Goal: Task Accomplishment & Management: Manage account settings

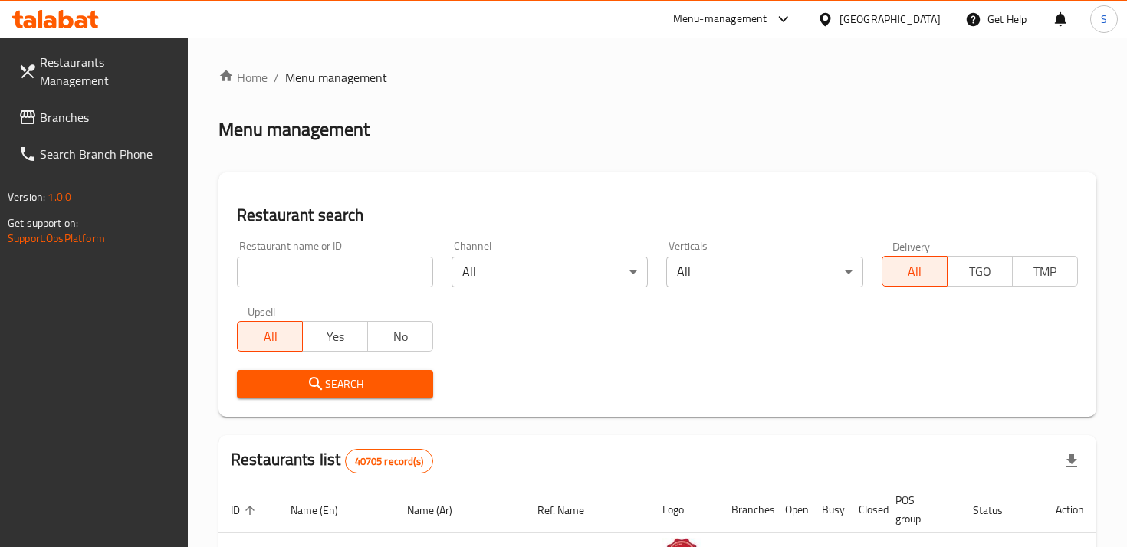
click at [277, 281] on input "search" at bounding box center [335, 272] width 196 height 31
type input "Mashup"
click at [382, 386] on span "Search" at bounding box center [335, 384] width 172 height 19
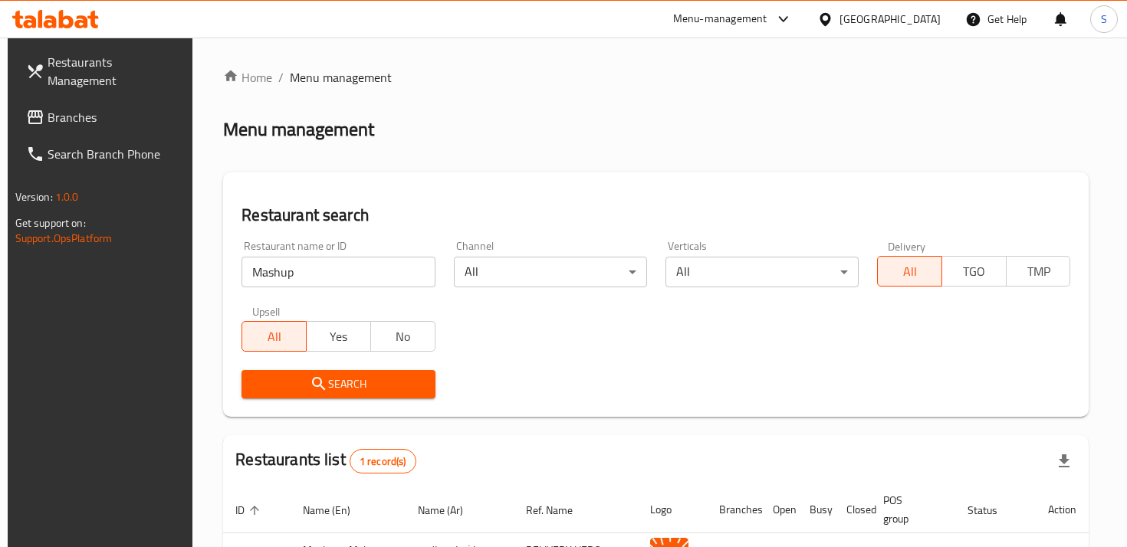
scroll to position [124, 0]
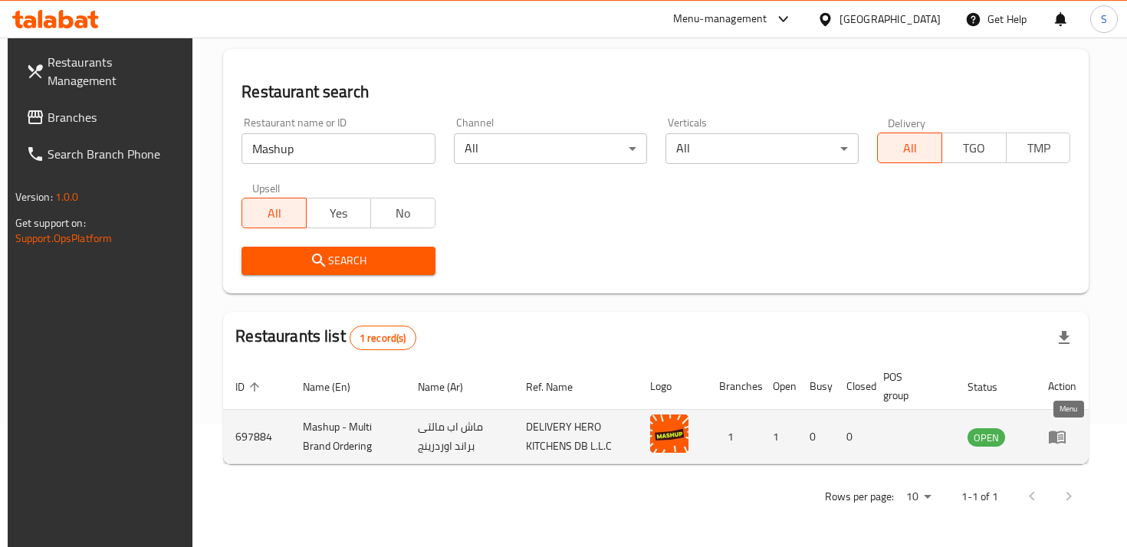
click at [1059, 438] on icon "enhanced table" at bounding box center [1057, 438] width 17 height 13
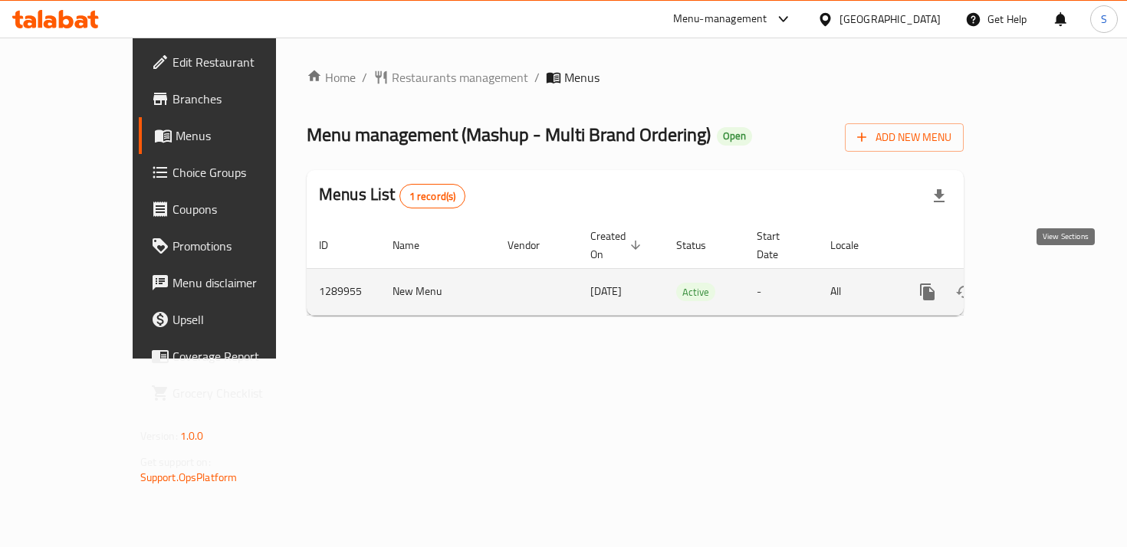
click at [1047, 283] on icon "enhanced table" at bounding box center [1038, 292] width 18 height 18
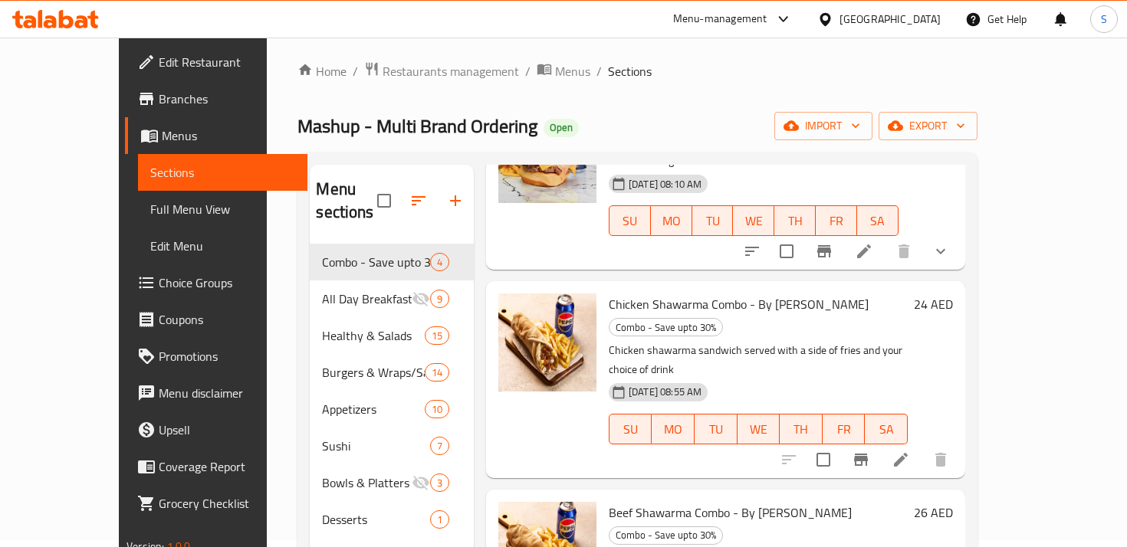
scroll to position [161, 0]
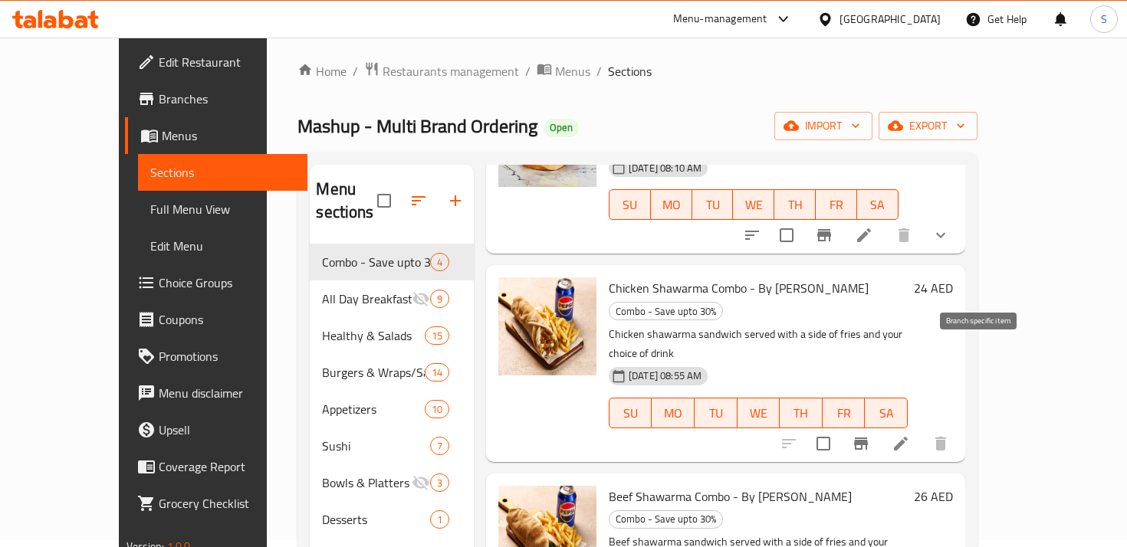
click at [868, 438] on icon "Branch-specific-item" at bounding box center [861, 444] width 14 height 12
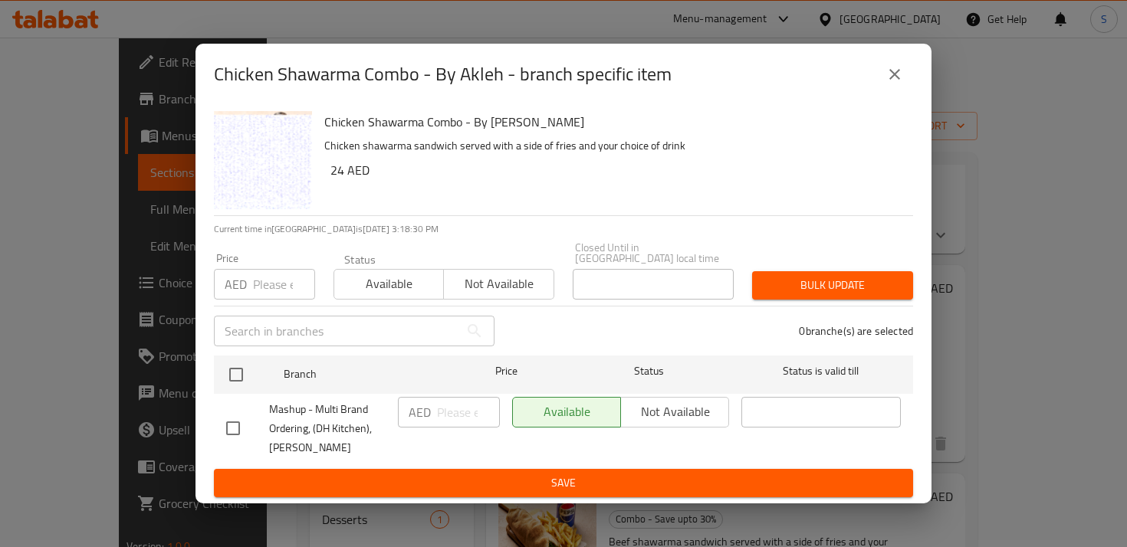
click at [641, 413] on div "Available Not available" at bounding box center [620, 412] width 217 height 31
click at [671, 418] on div "Available Not available" at bounding box center [620, 412] width 217 height 31
click at [625, 410] on div "Available Not available" at bounding box center [620, 412] width 217 height 31
click at [499, 281] on span "Not available" at bounding box center [498, 284] width 97 height 22
click at [547, 484] on span "Save" at bounding box center [563, 483] width 675 height 19
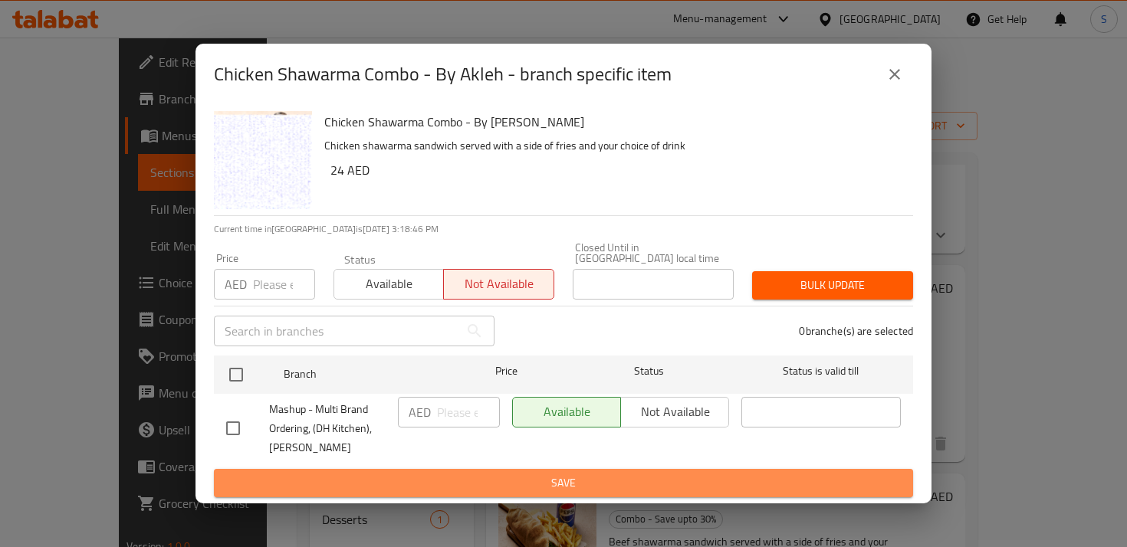
click at [571, 481] on span "Save" at bounding box center [563, 483] width 675 height 19
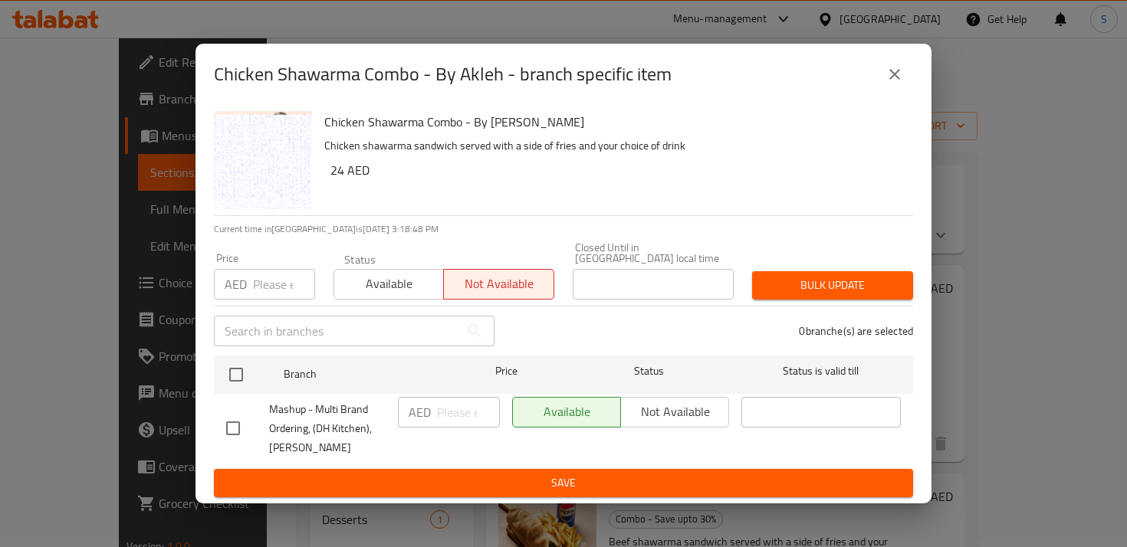
click at [897, 74] on icon "close" at bounding box center [894, 74] width 18 height 18
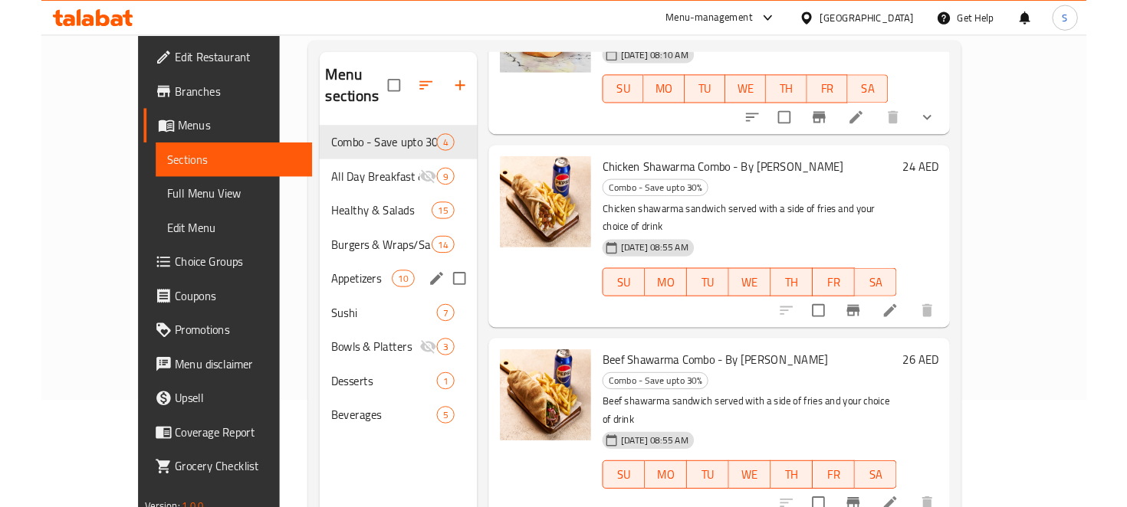
scroll to position [119, 0]
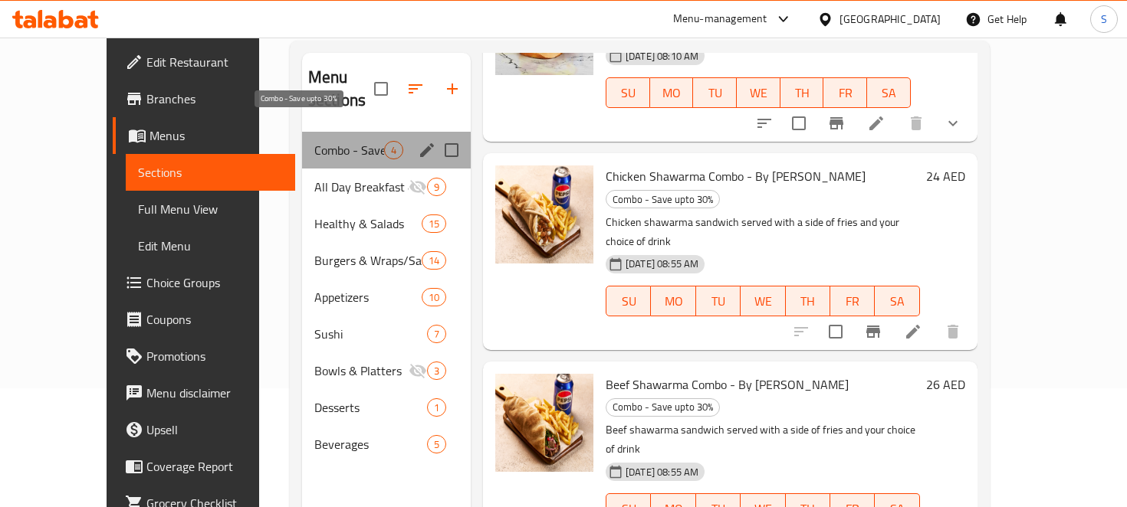
click at [314, 141] on span "Combo - Save upto 30%" at bounding box center [349, 150] width 70 height 18
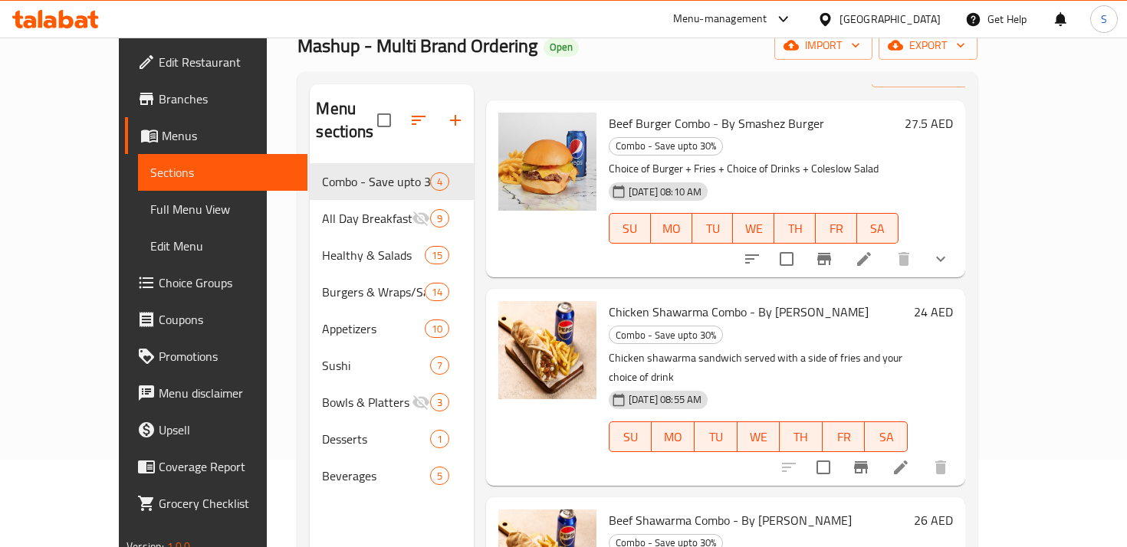
scroll to position [57, 0]
click at [871, 251] on icon at bounding box center [864, 258] width 14 height 14
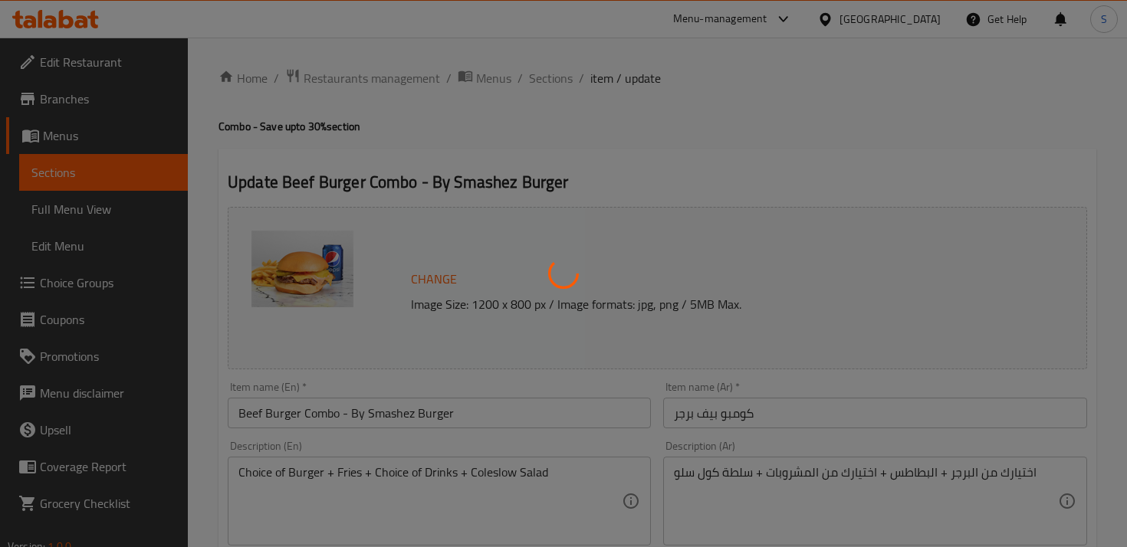
type input "اختيارك من ساندويتش"
type input "0"
type input "1"
type input "اختيارك من بطاطس مقلية"
type input "0"
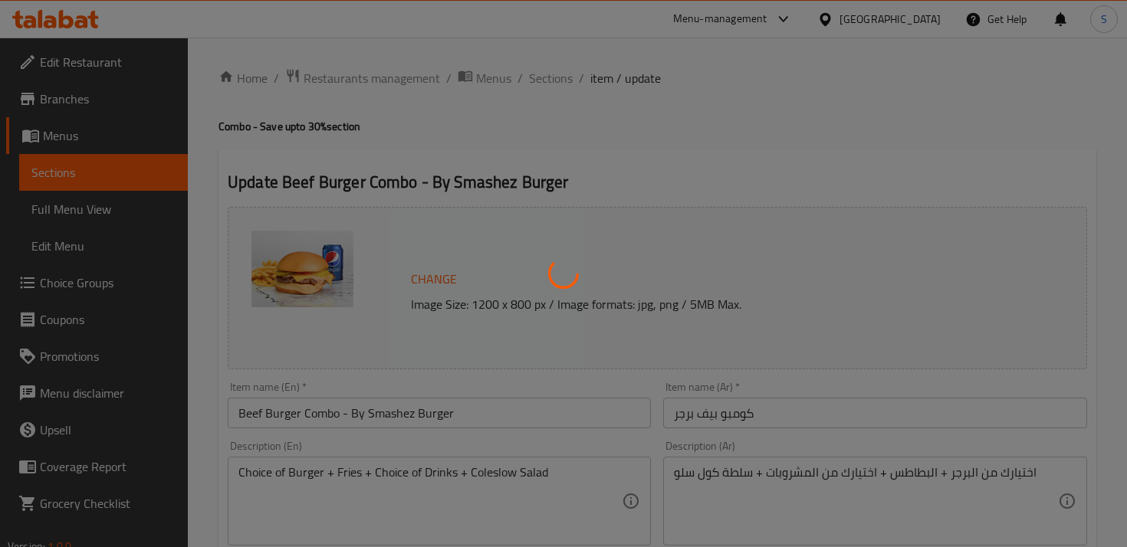
type input "1"
type input "إختيارك من"
type input "1"
type input "إختيارك من المشروب:"
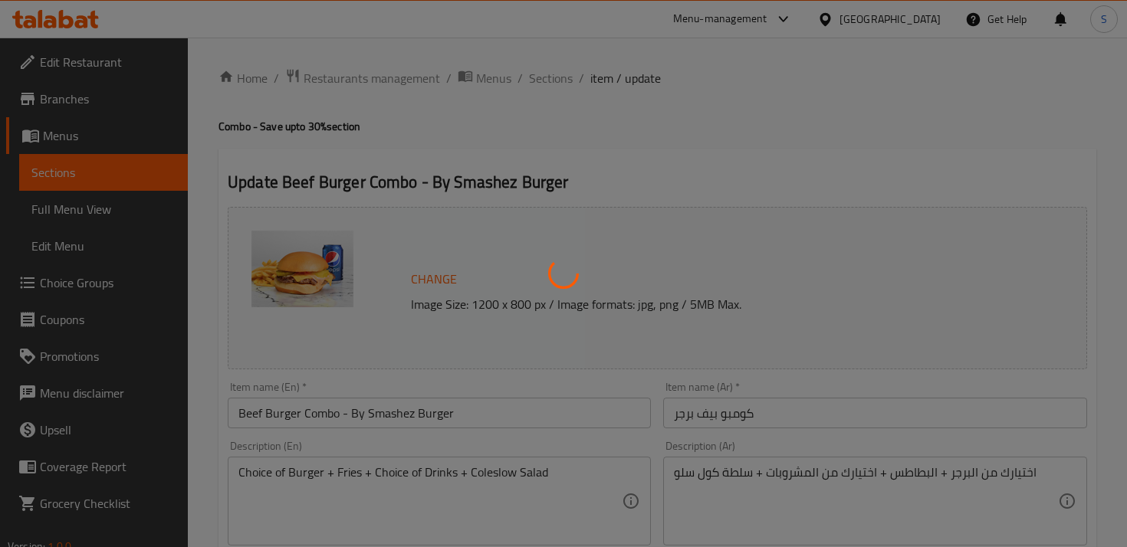
type input "1"
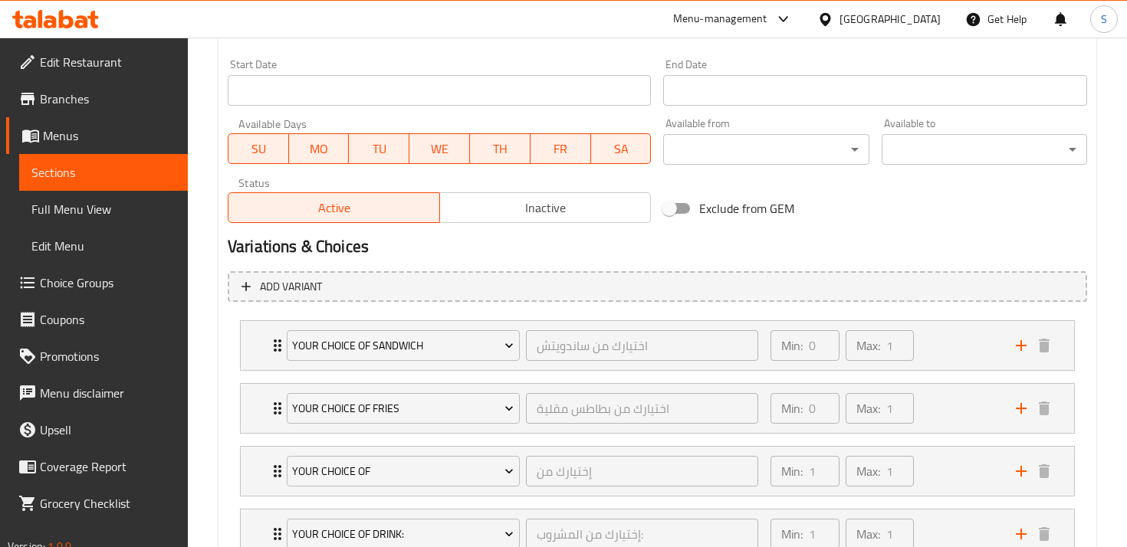
scroll to position [772, 0]
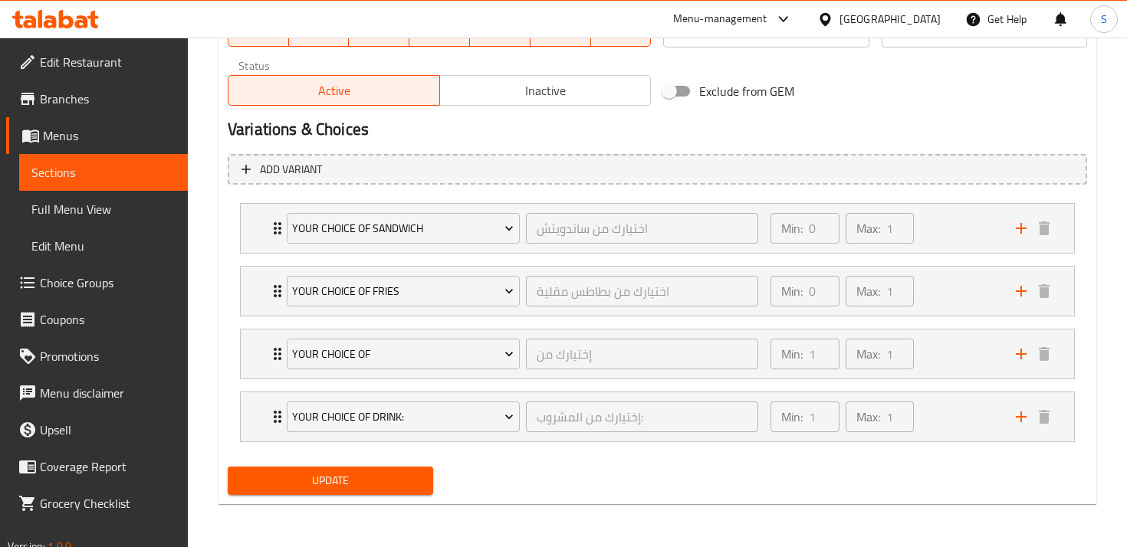
drag, startPoint x: 172, startPoint y: 260, endPoint x: 342, endPoint y: 305, distance: 176.1
click at [176, 55] on link "Edit Restaurant" at bounding box center [97, 62] width 182 height 37
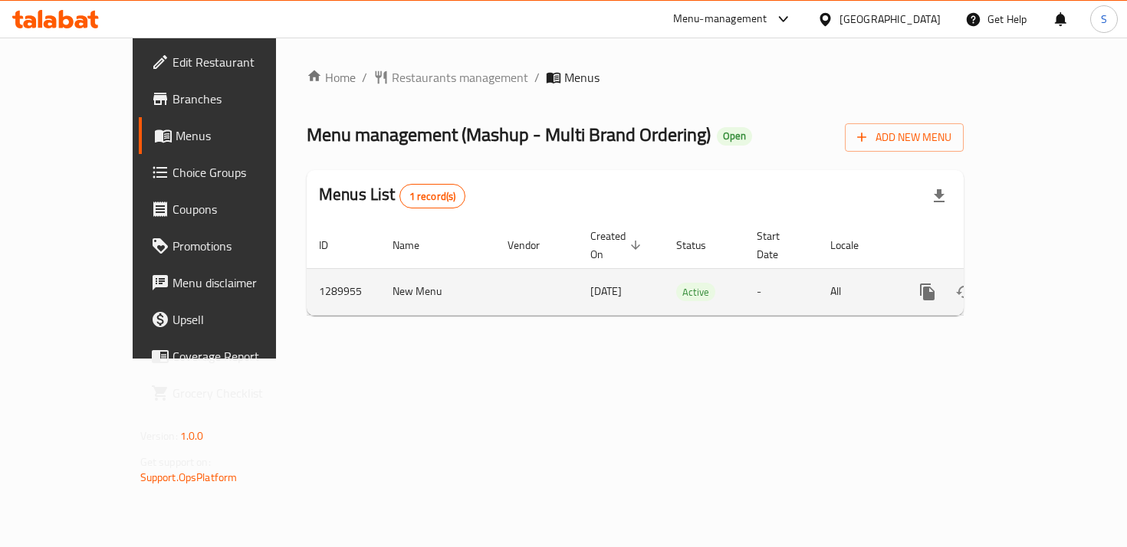
click at [1047, 283] on icon "enhanced table" at bounding box center [1038, 292] width 18 height 18
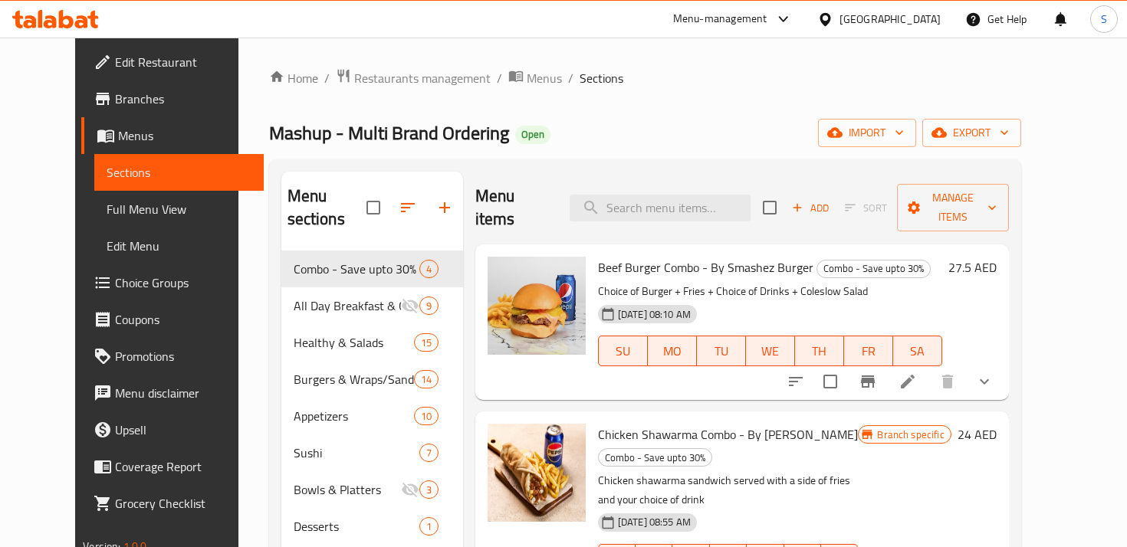
click at [115, 284] on span "Choice Groups" at bounding box center [183, 283] width 136 height 18
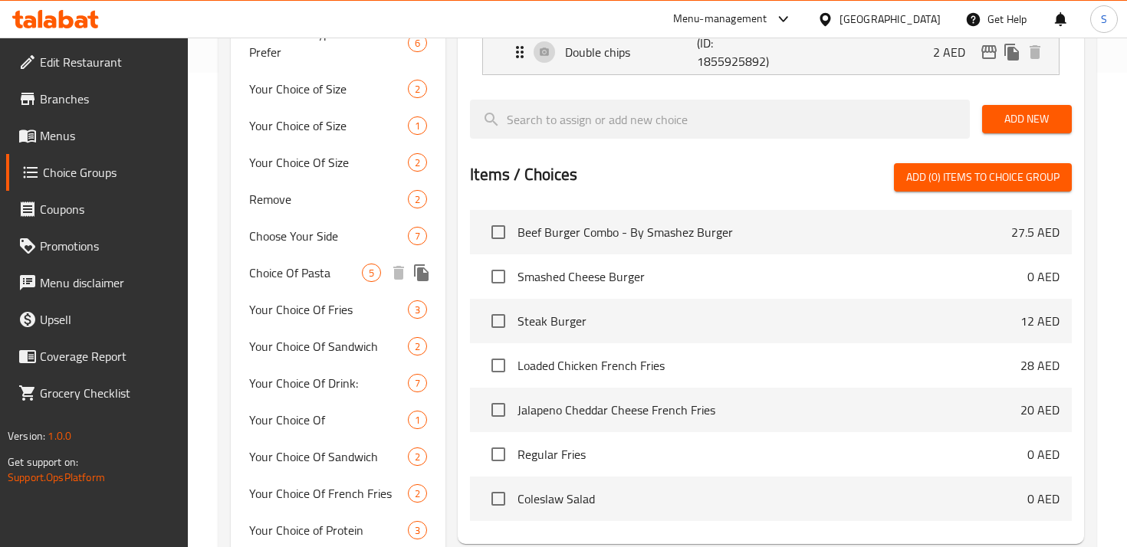
scroll to position [478, 0]
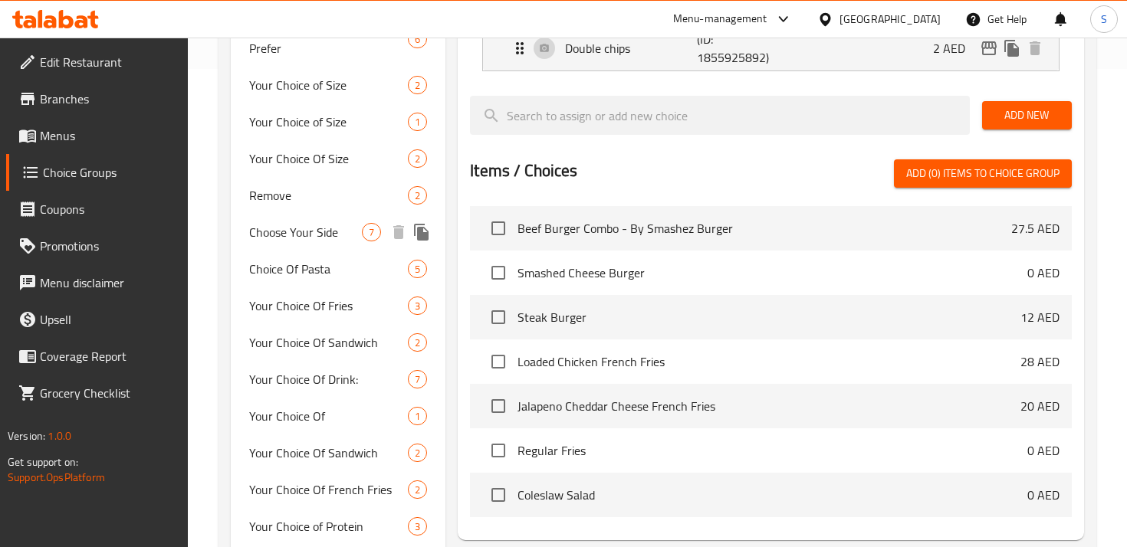
click at [310, 231] on span "Choose Your Side" at bounding box center [305, 232] width 113 height 18
type input "Choose Your Side"
type input "اختر جانبك"
type input "1"
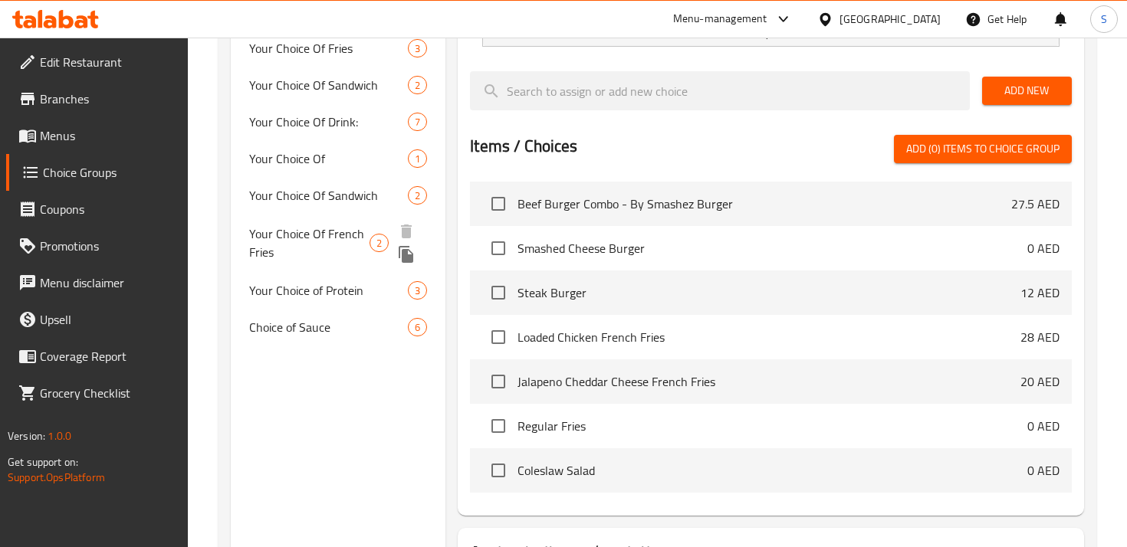
scroll to position [737, 0]
click at [317, 237] on span "Your Choice Of French Fries" at bounding box center [309, 242] width 120 height 37
type input "Your Choice Of French Fries"
type input "اختيارك من بطاطس مقلية"
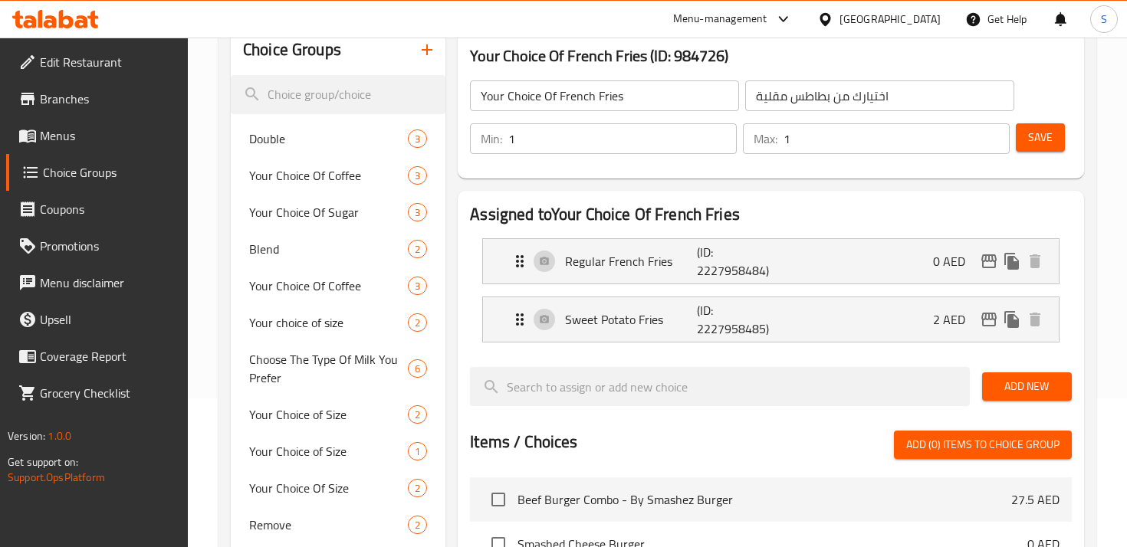
scroll to position [148, 0]
click at [1046, 135] on span "Save" at bounding box center [1040, 138] width 25 height 19
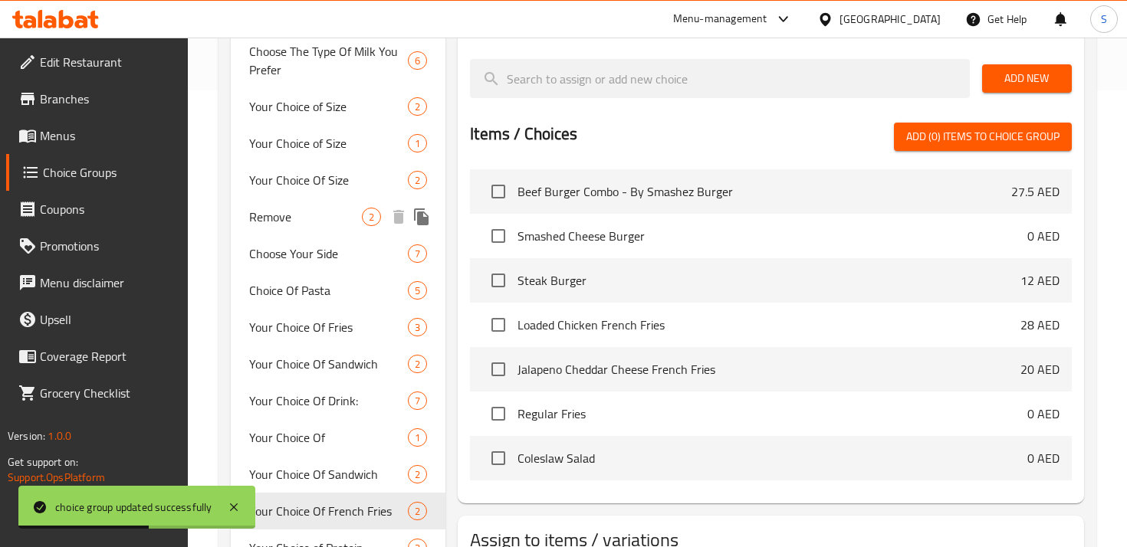
scroll to position [570, 0]
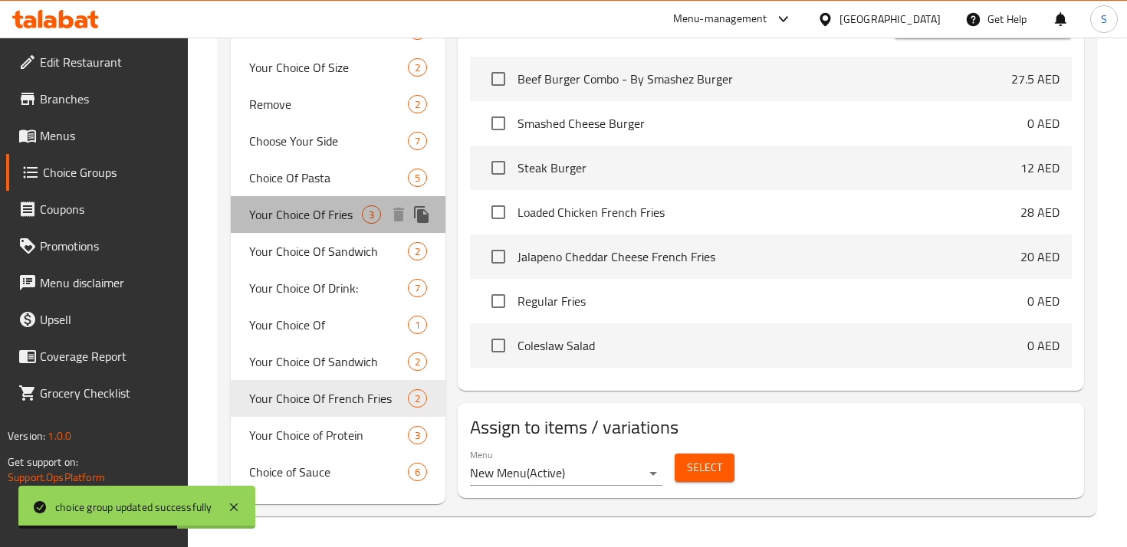
click at [329, 222] on span "Your Choice Of Fries" at bounding box center [305, 214] width 113 height 18
type input "Your Choice Of Fries"
type input "0"
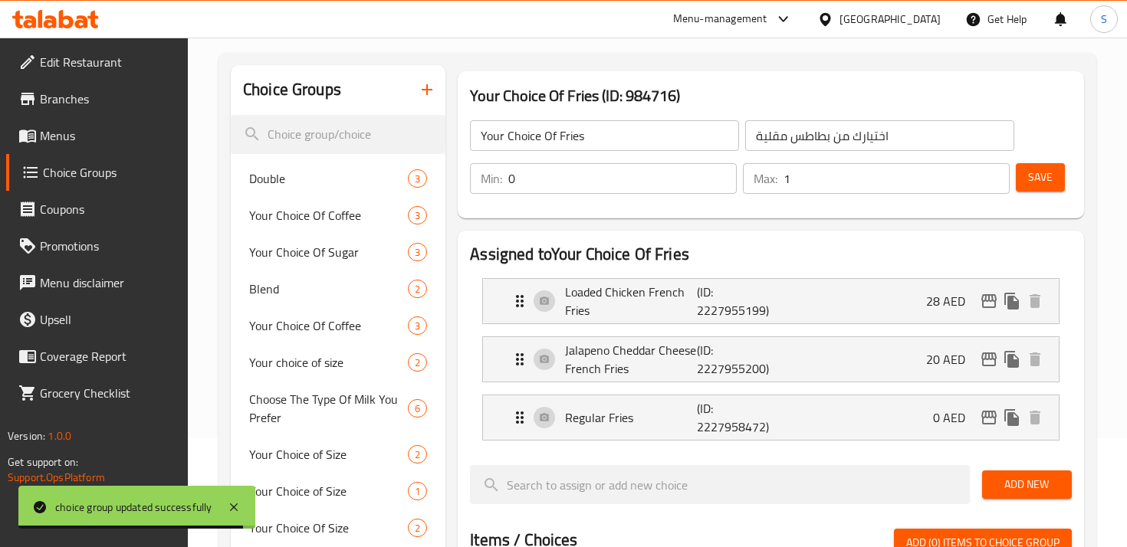
scroll to position [108, 0]
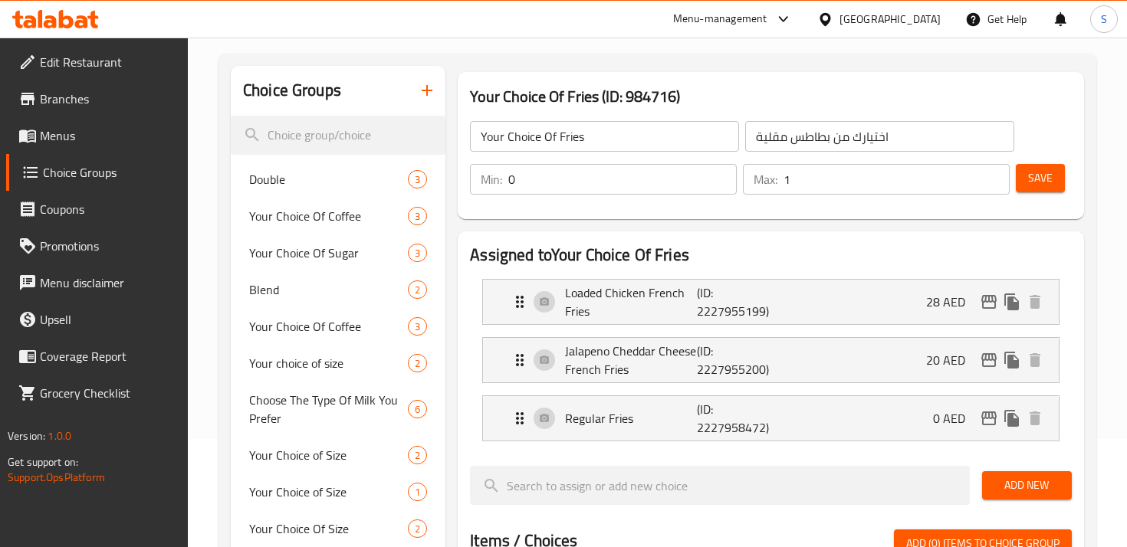
click at [606, 181] on input "0" at bounding box center [622, 179] width 228 height 31
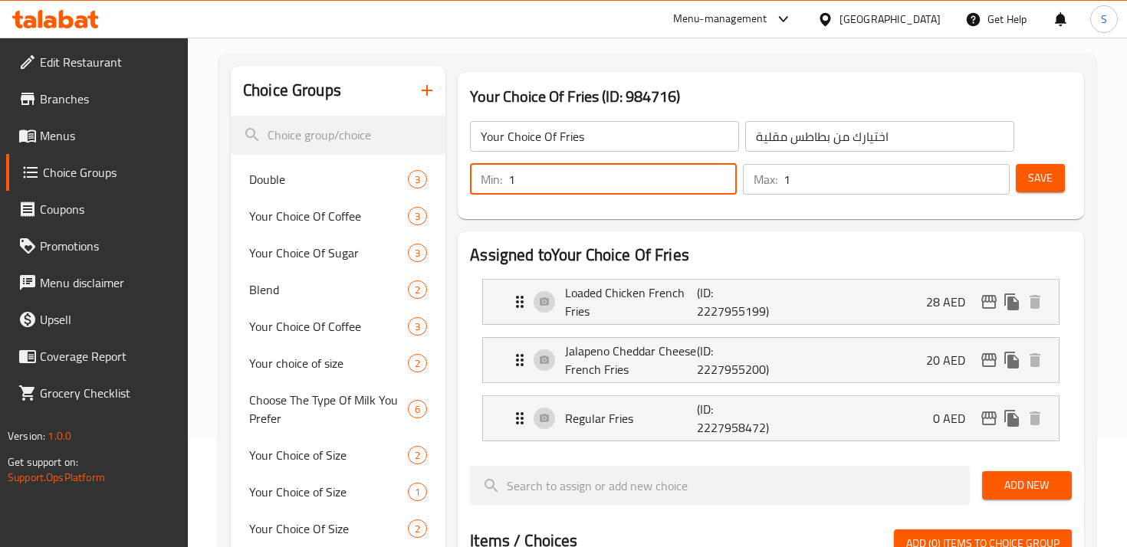
type input "1"
click at [1038, 183] on span "Save" at bounding box center [1040, 178] width 25 height 19
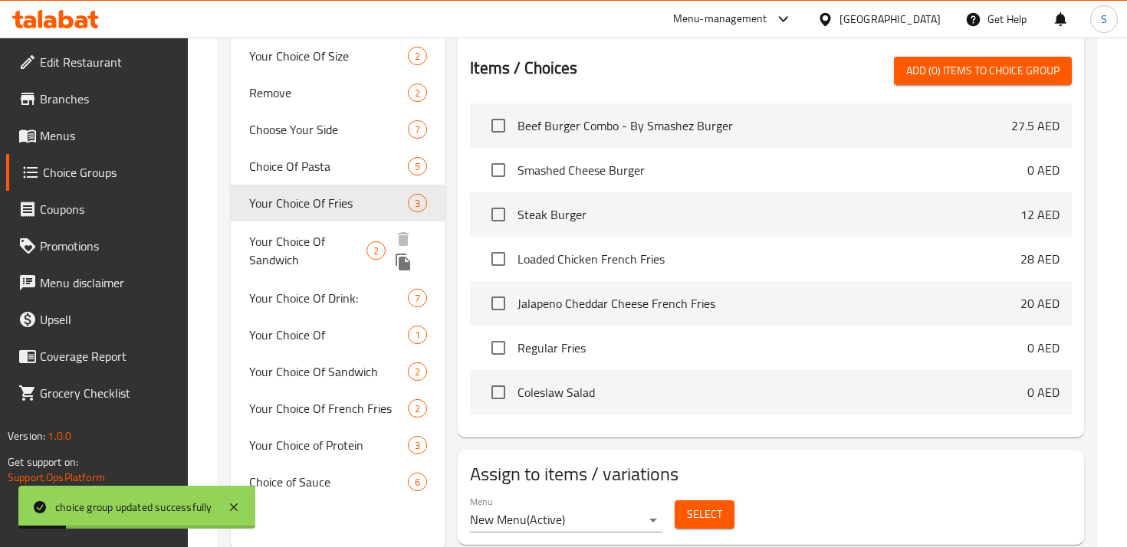
scroll to position [628, 0]
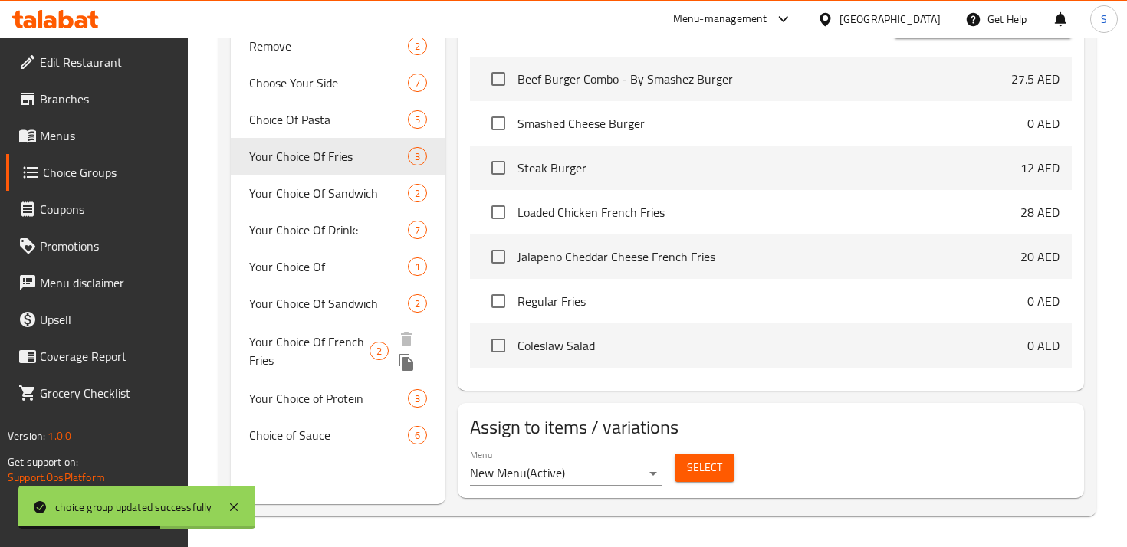
click at [333, 347] on span "Your Choice Of French Fries" at bounding box center [309, 351] width 120 height 37
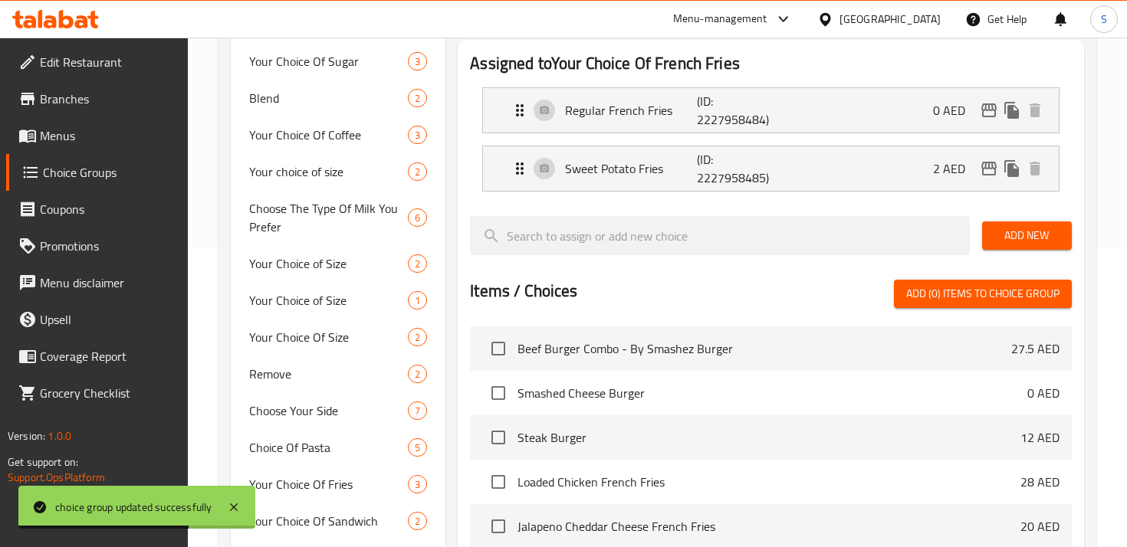
scroll to position [0, 0]
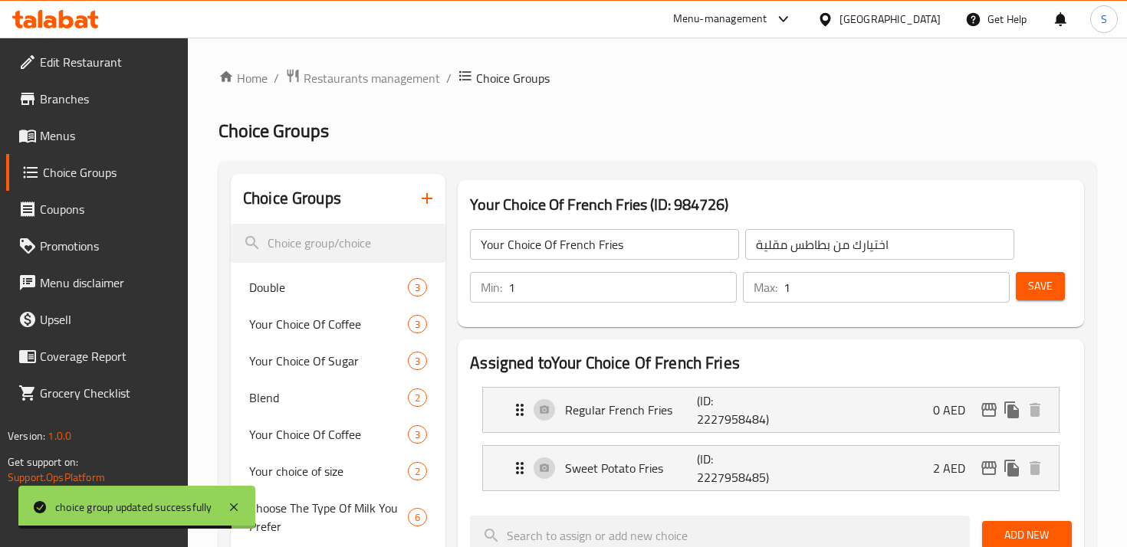
click at [1043, 291] on span "Save" at bounding box center [1040, 286] width 25 height 19
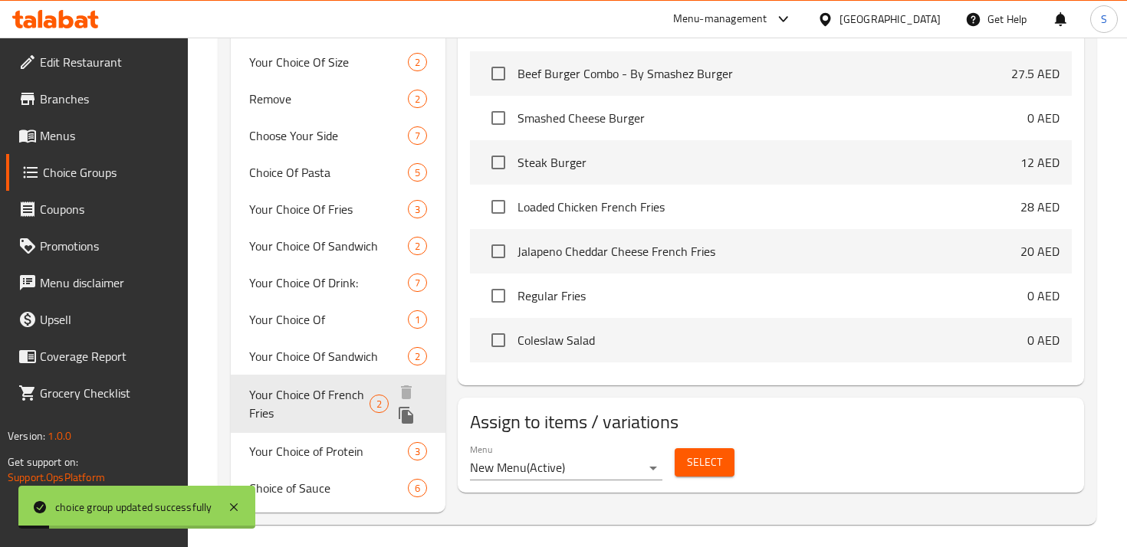
scroll to position [576, 0]
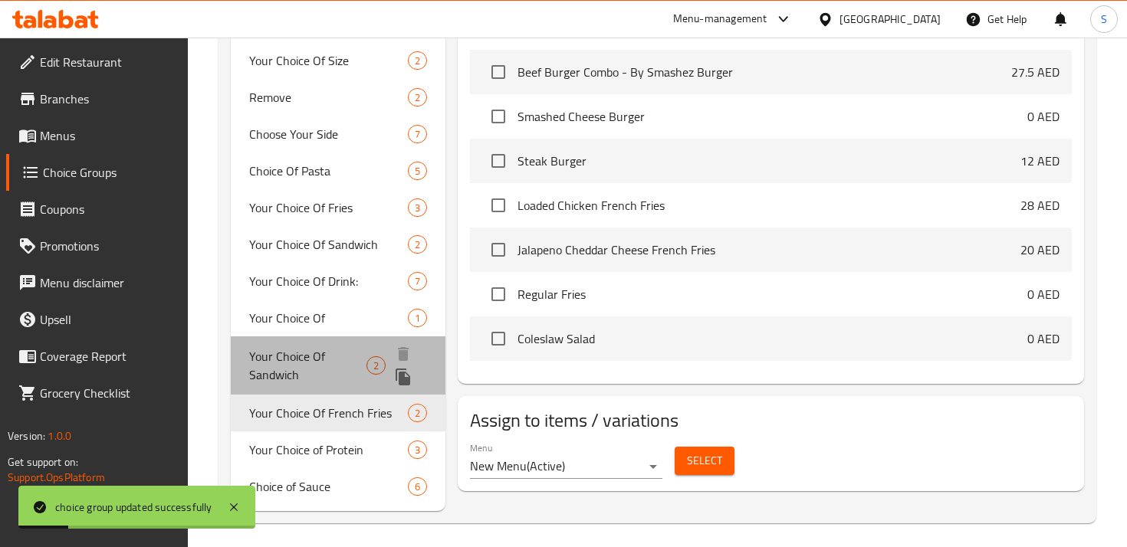
click at [313, 358] on span "Your Choice Of Sandwich" at bounding box center [307, 365] width 117 height 37
type input "Your Choice Of Sandwich"
type input "اختيارك من ساندوتش"
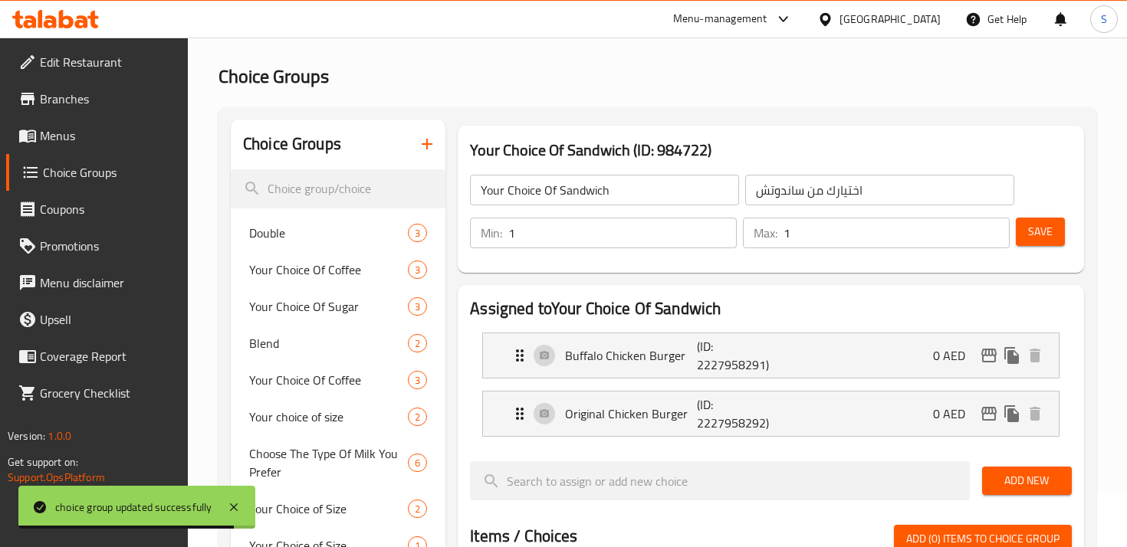
scroll to position [47, 0]
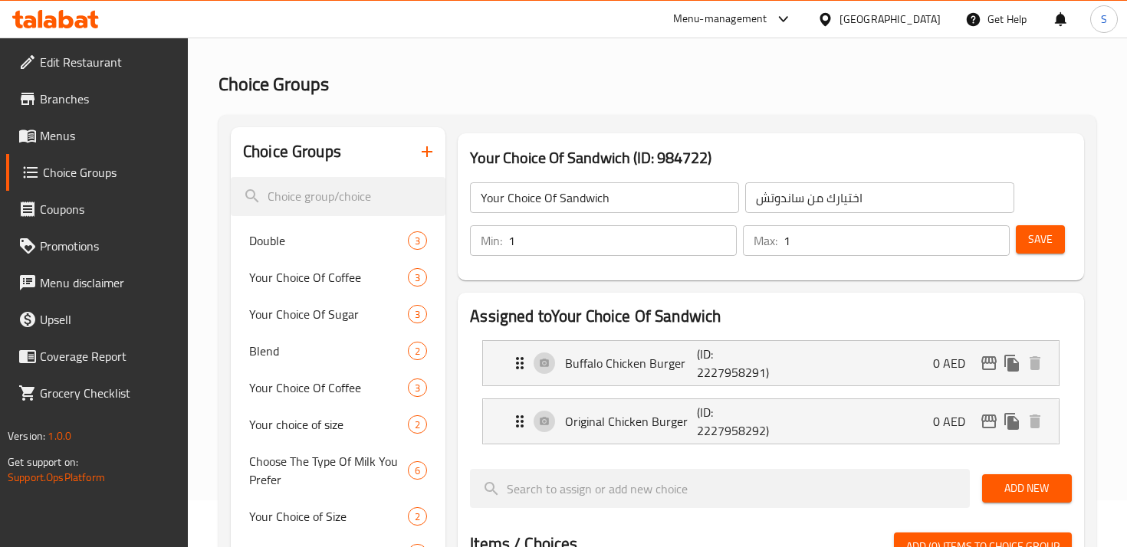
click at [1045, 241] on span "Save" at bounding box center [1040, 239] width 25 height 19
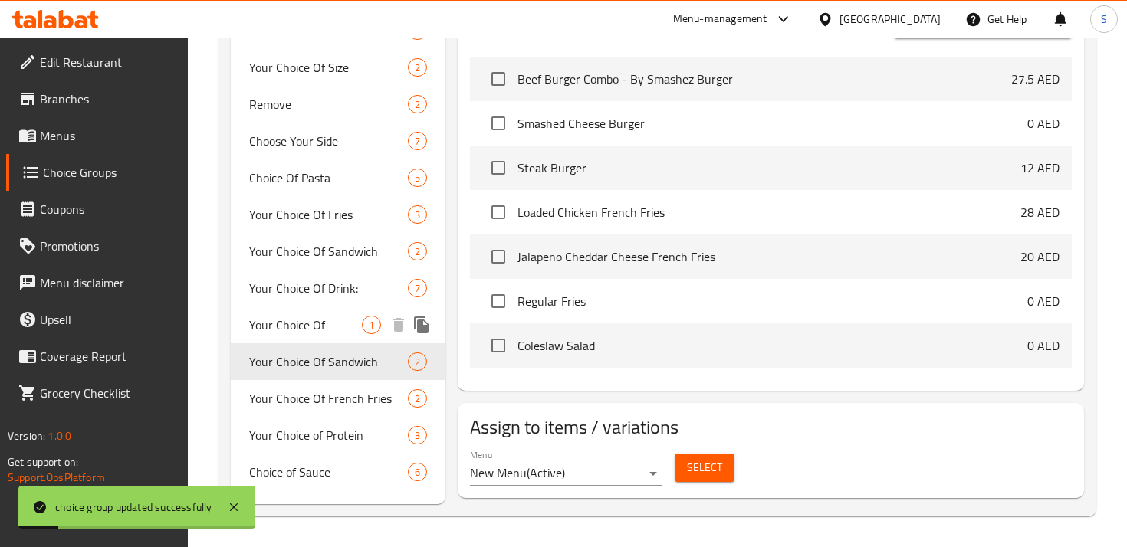
scroll to position [570, 0]
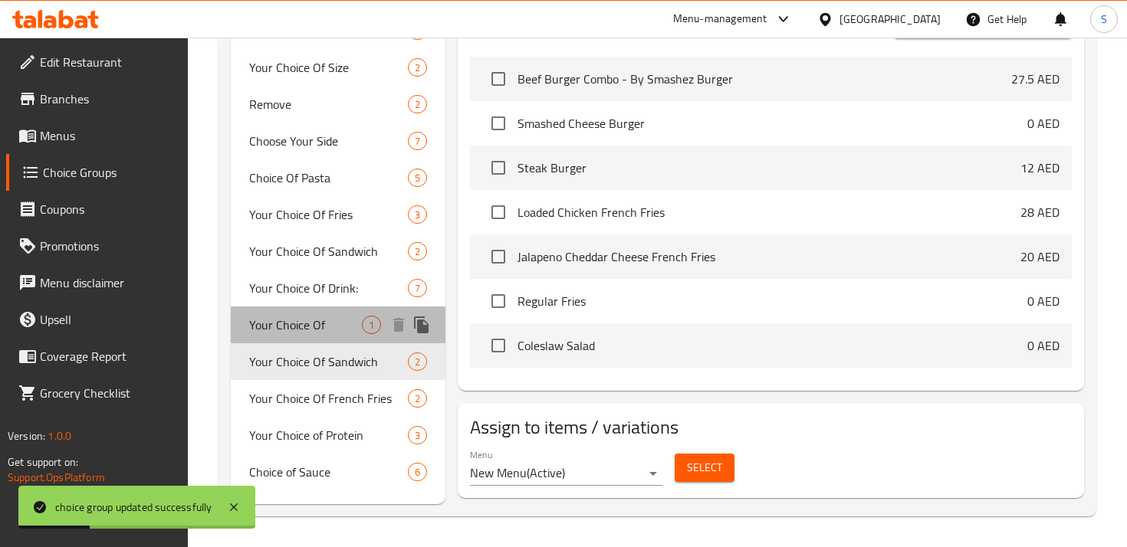
click at [305, 323] on span "Your Choice Of" at bounding box center [305, 325] width 113 height 18
type input "Your Choice Of"
type input "إختيارك من"
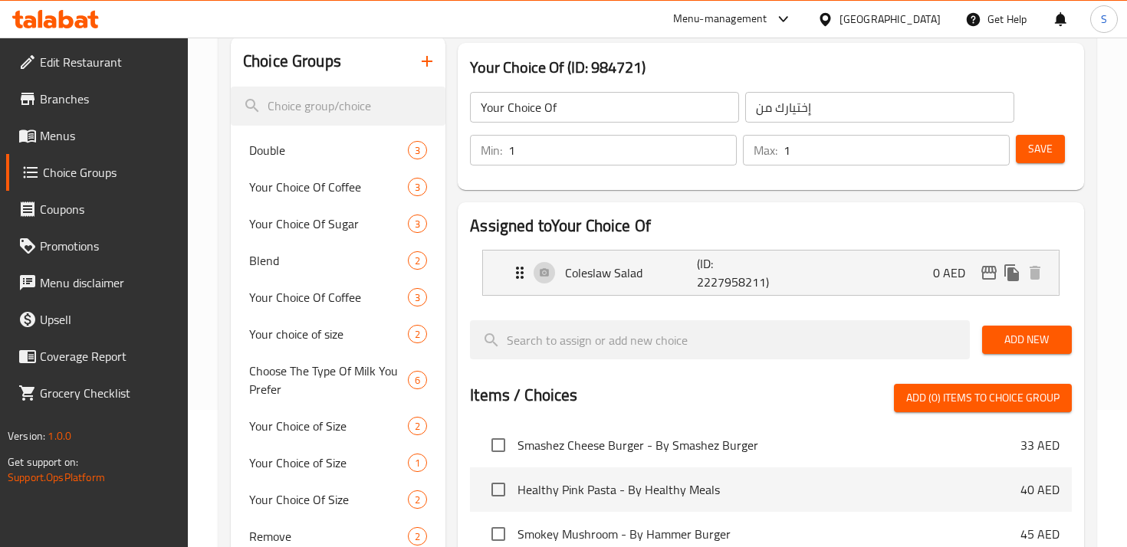
scroll to position [0, 0]
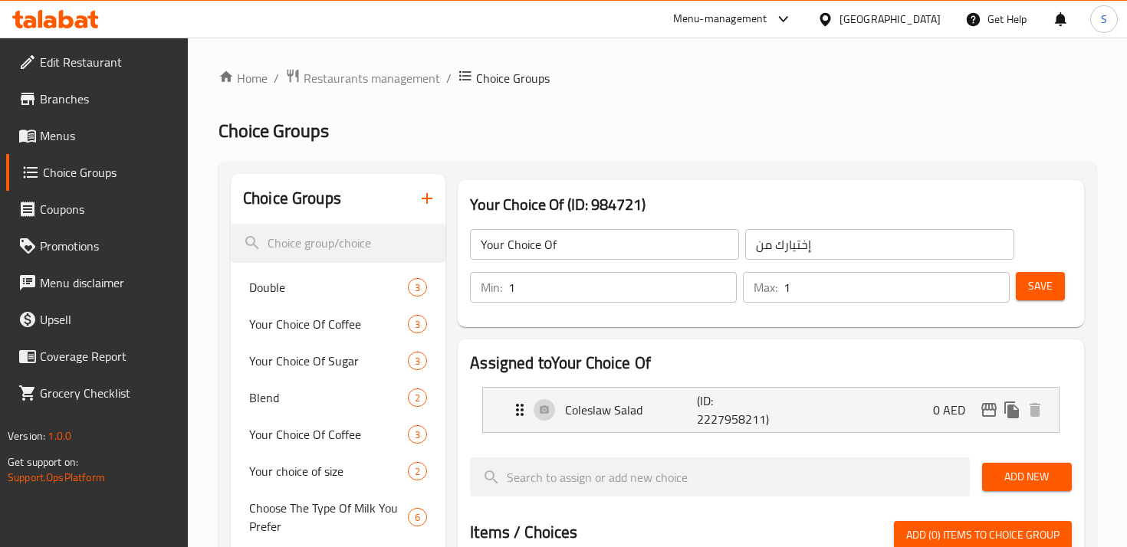
click at [1041, 282] on span "Save" at bounding box center [1040, 286] width 25 height 19
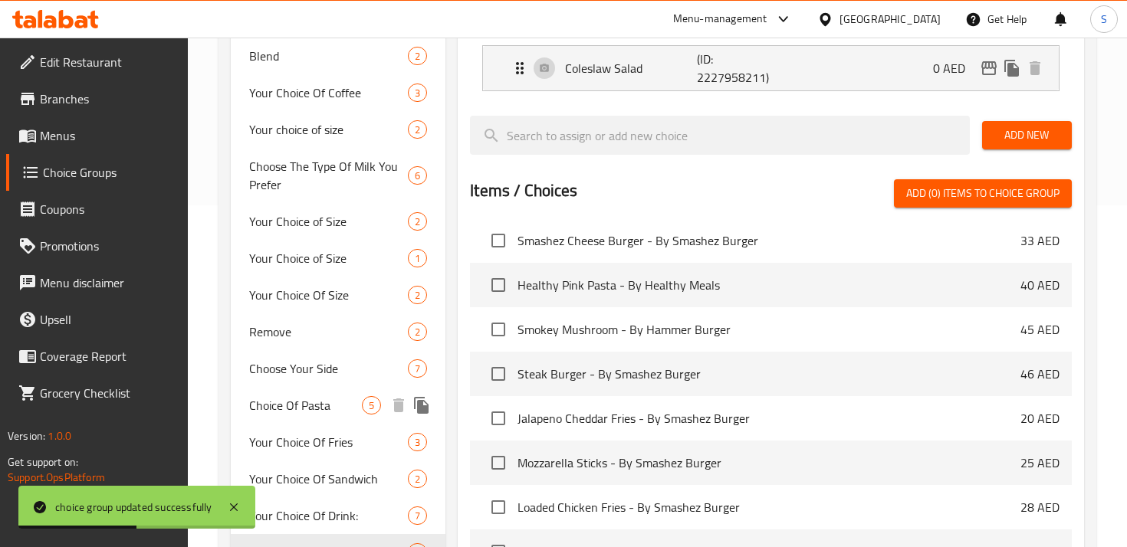
scroll to position [344, 0]
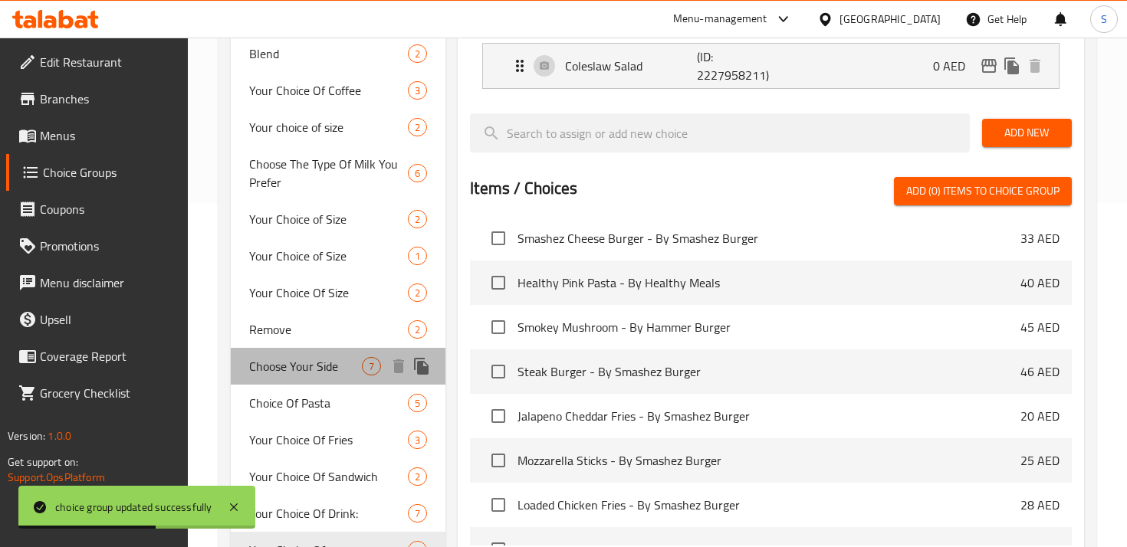
click at [307, 369] on span "Choose Your Side" at bounding box center [305, 366] width 113 height 18
type input "Choose Your Side"
type input "اختر جانبك"
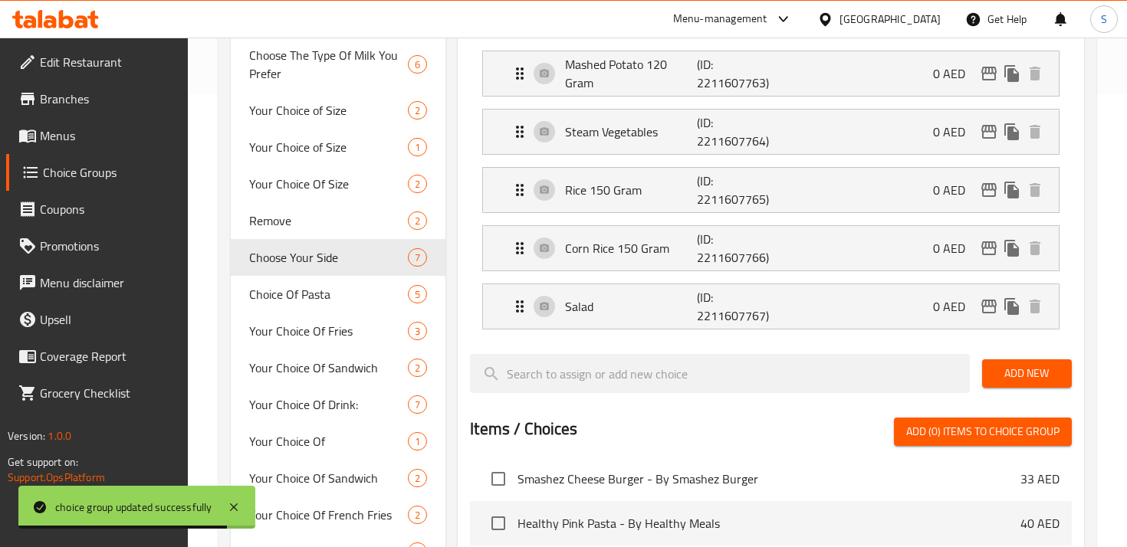
scroll to position [455, 0]
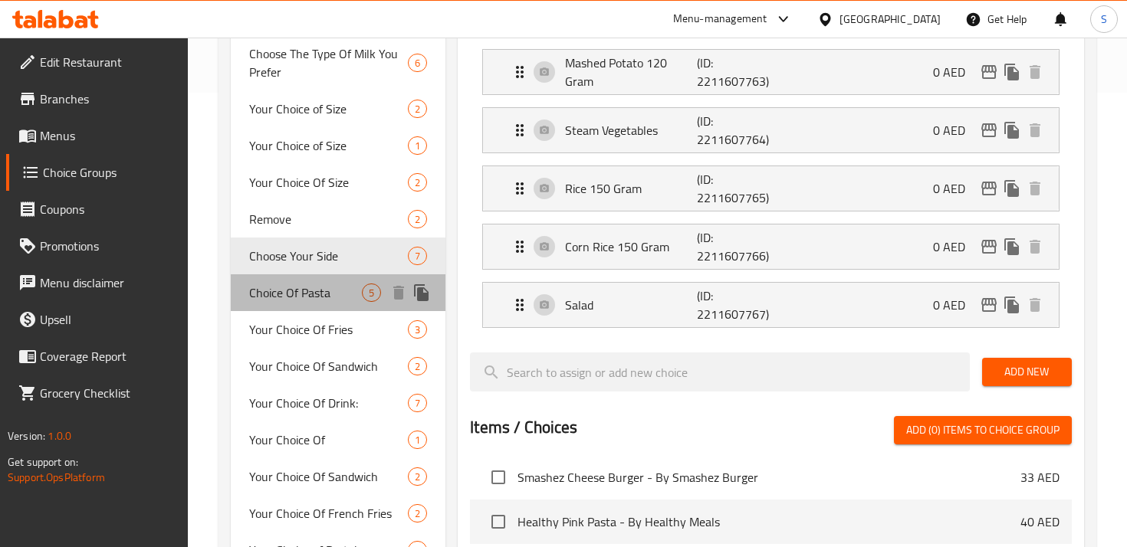
click at [296, 297] on span "Choice Of Pasta" at bounding box center [305, 293] width 113 height 18
type input "Choice Of Pasta"
type input "اختيار من معكرونة"
type input "0"
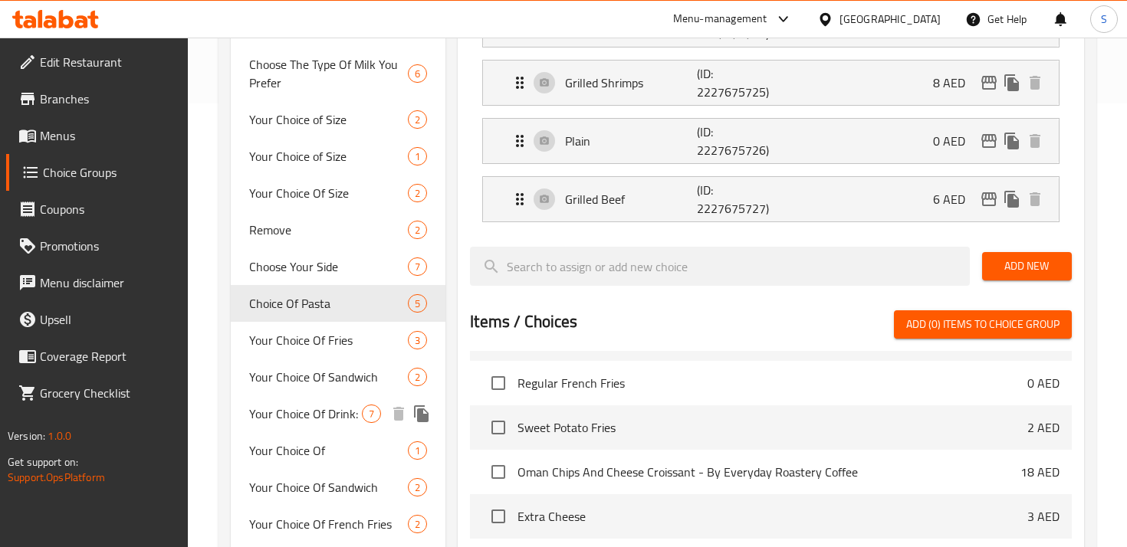
scroll to position [447, 0]
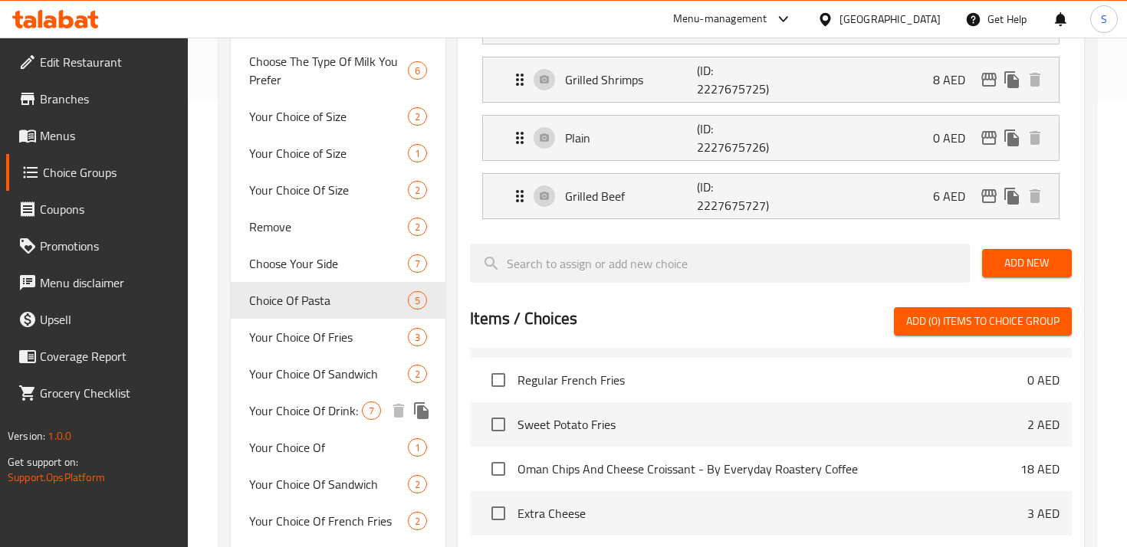
click at [323, 412] on span "Your Choice Of Drink:" at bounding box center [305, 411] width 113 height 18
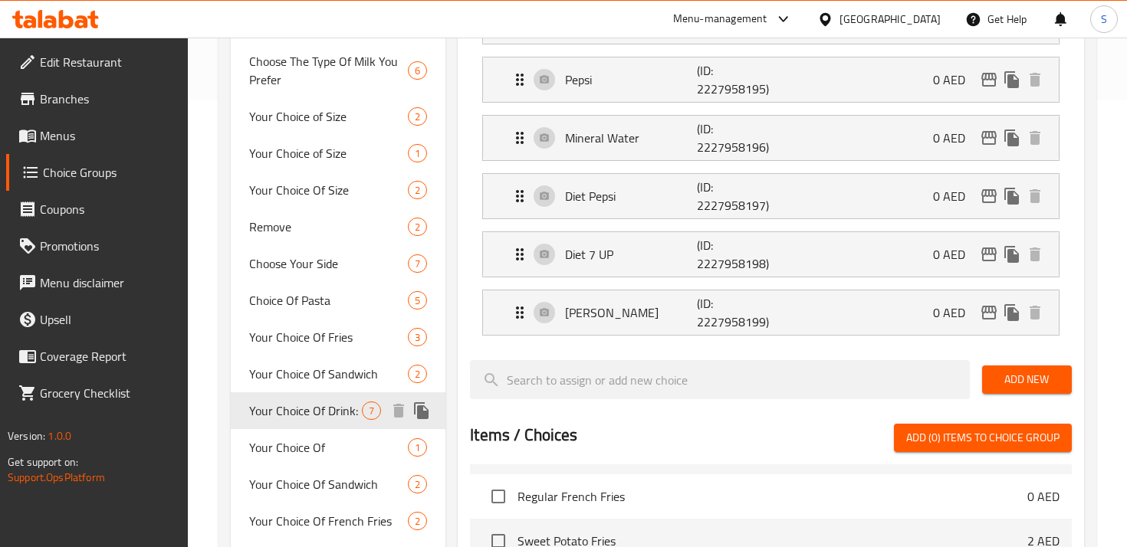
type input "Your Choice Of Drink:"
type input "إختيارك من المشروب:"
type input "1"
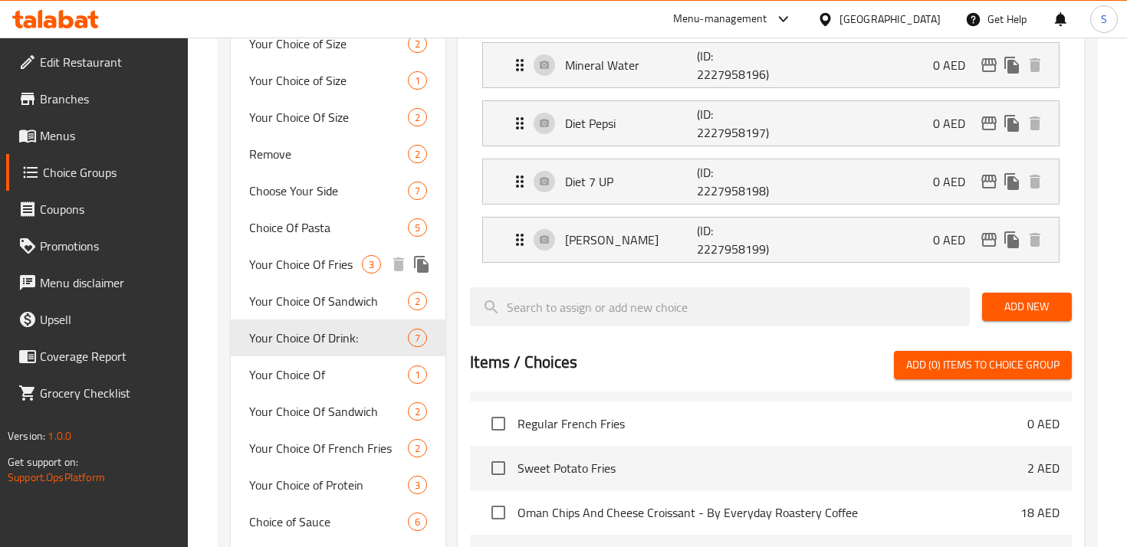
scroll to position [523, 0]
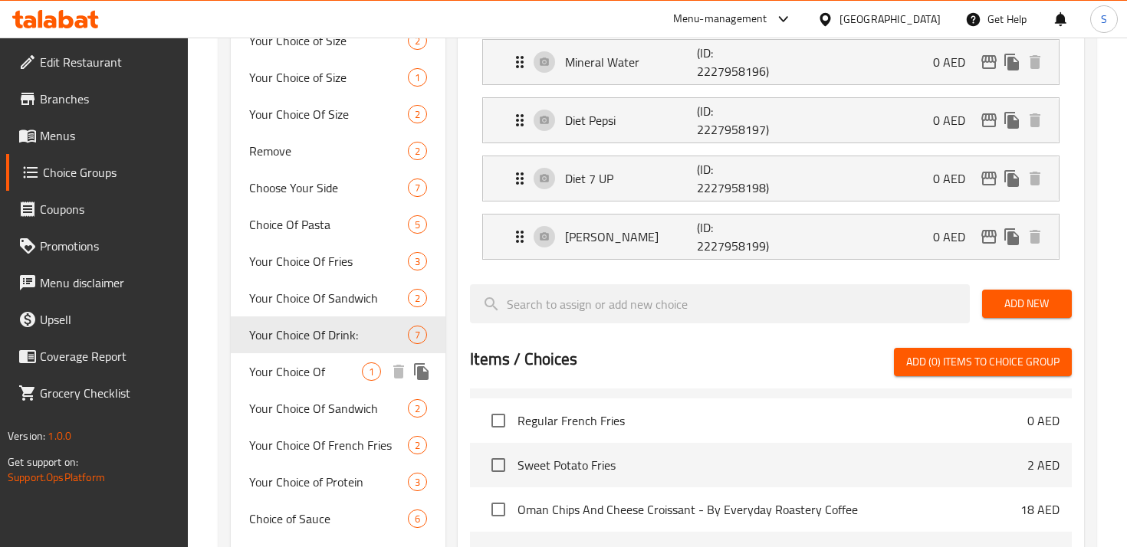
click at [307, 372] on span "Your Choice Of" at bounding box center [305, 372] width 113 height 18
type input "Your Choice Of"
type input "إختيارك من"
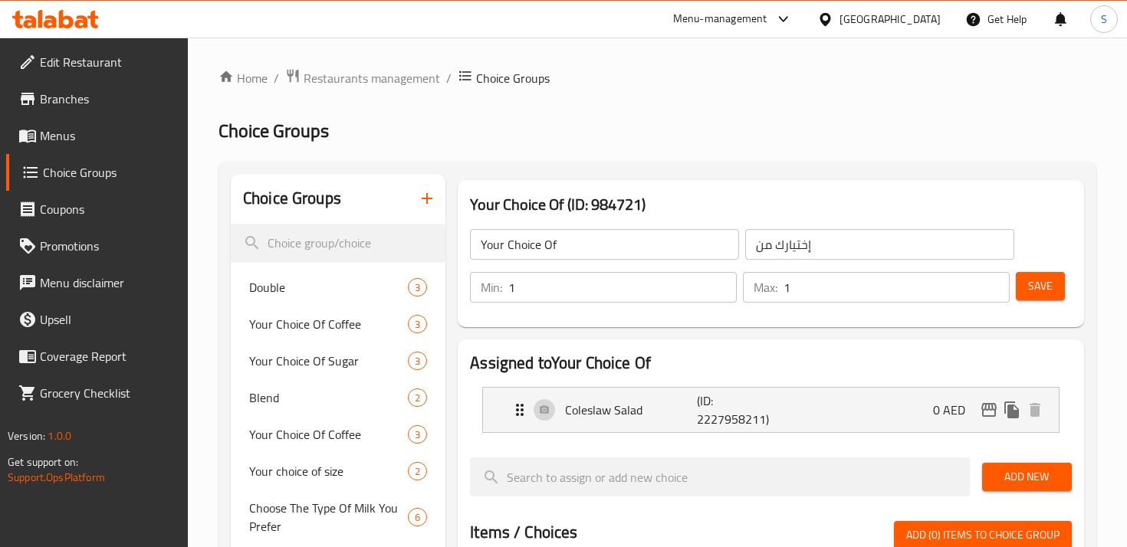
scroll to position [13, 0]
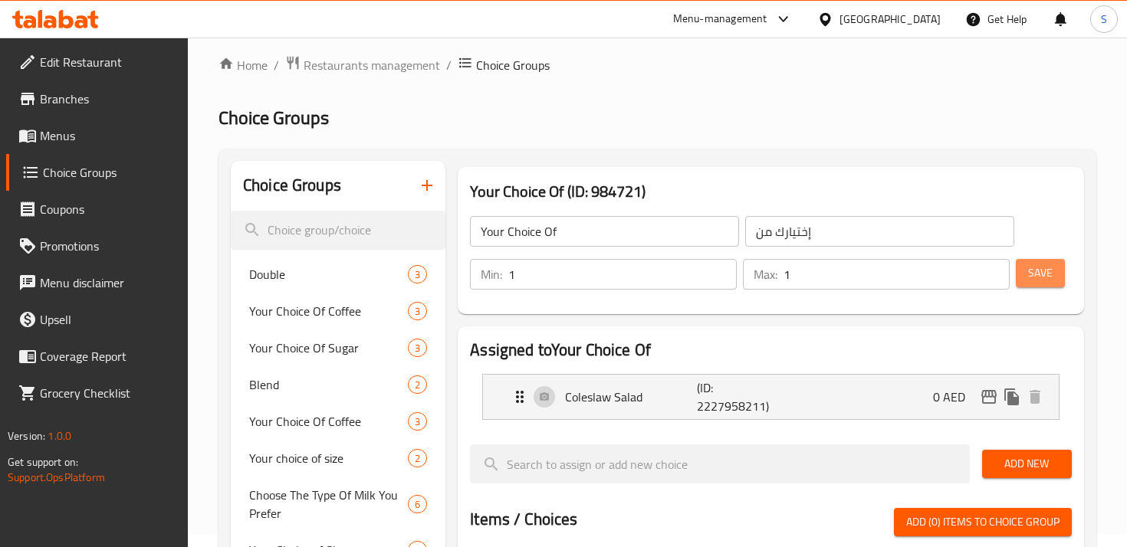
click at [1032, 273] on span "Save" at bounding box center [1040, 273] width 25 height 19
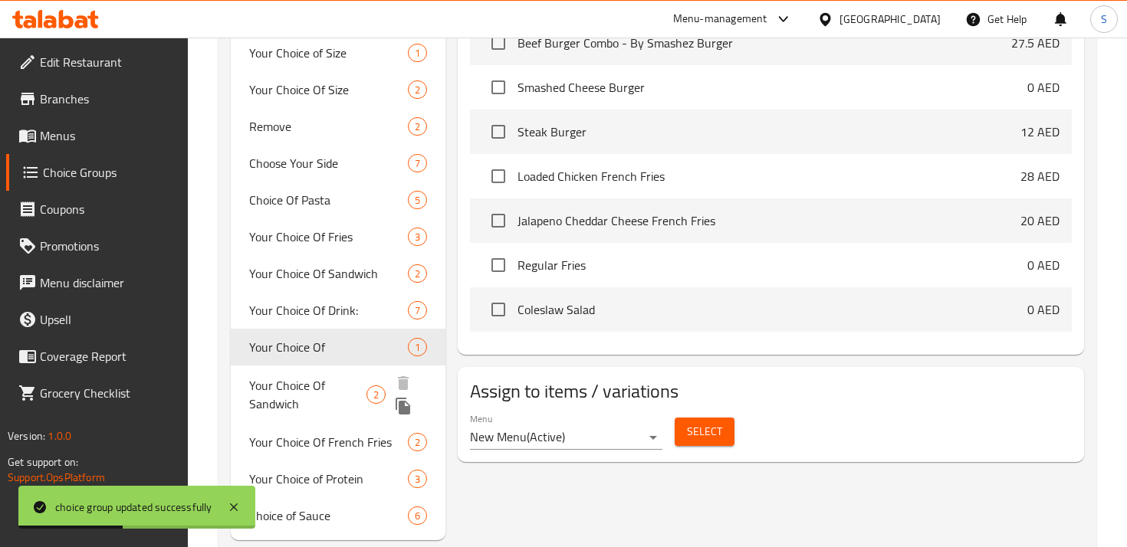
scroll to position [566, 0]
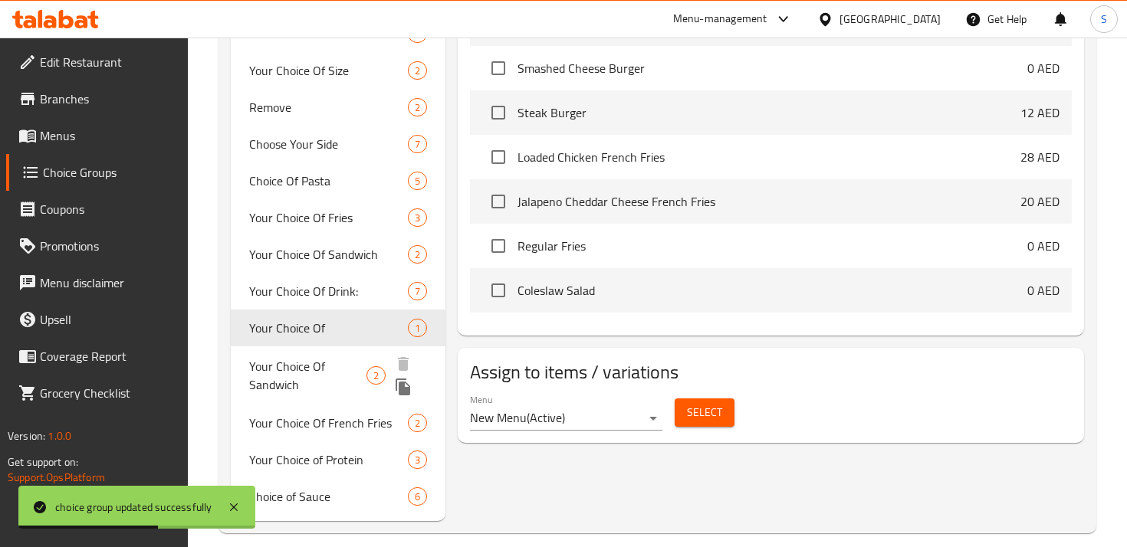
click at [314, 367] on span "Your Choice Of Sandwich" at bounding box center [307, 375] width 117 height 37
type input "Your Choice Of Sandwich"
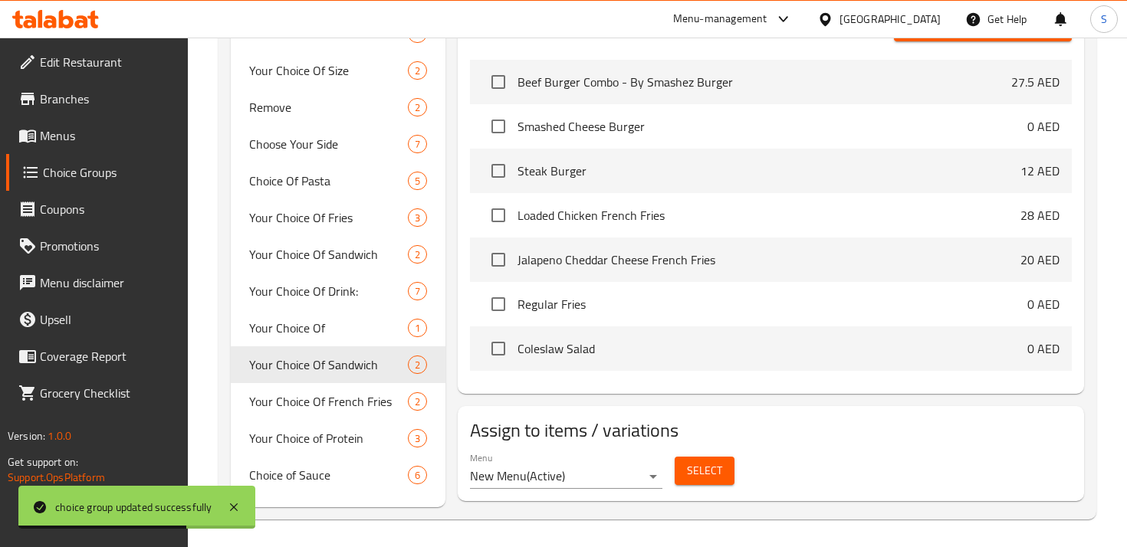
scroll to position [0, 0]
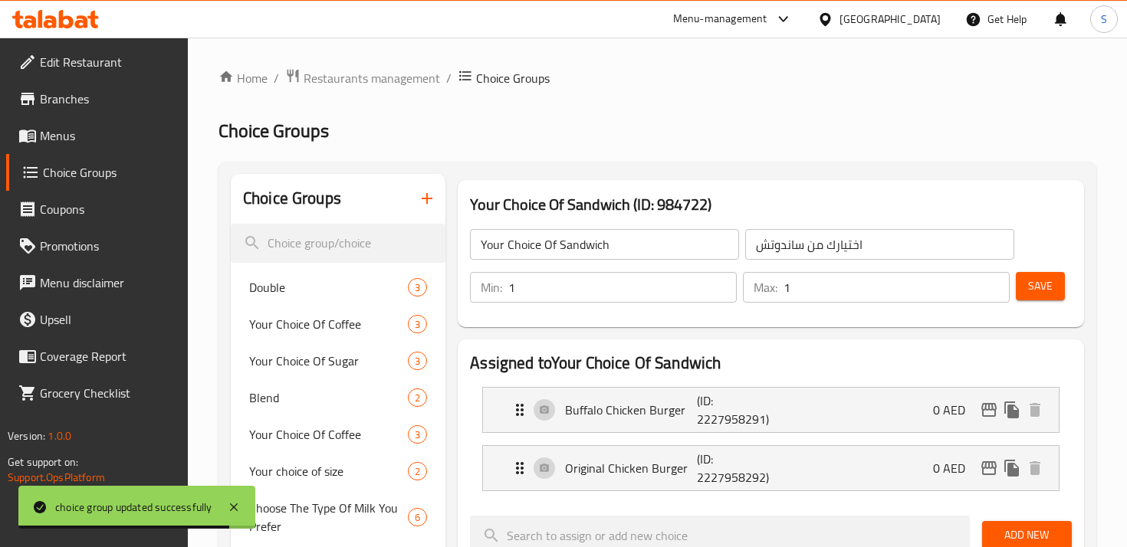
click at [1050, 291] on span "Save" at bounding box center [1040, 286] width 25 height 19
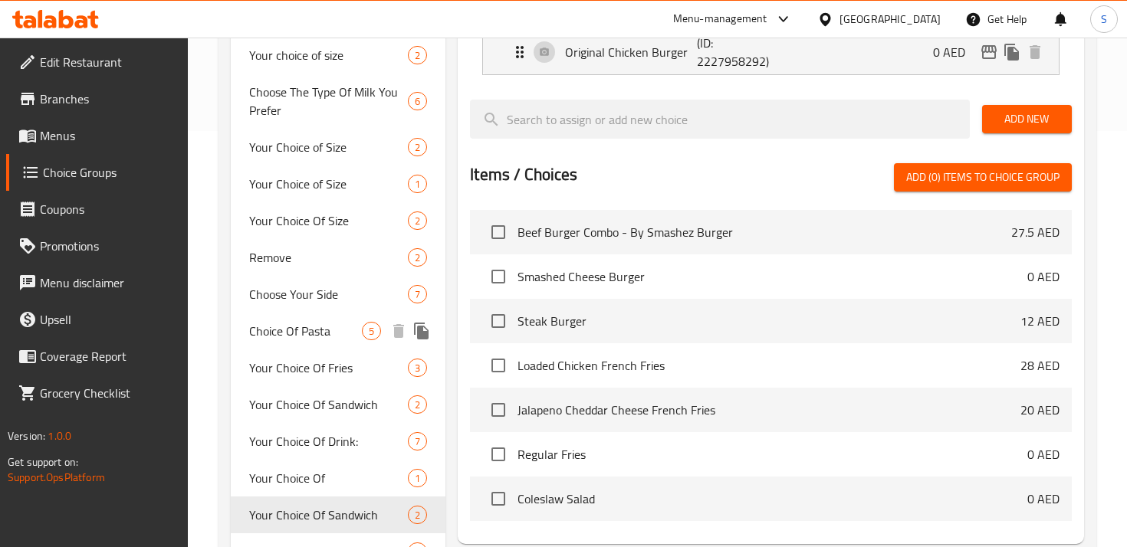
scroll to position [418, 0]
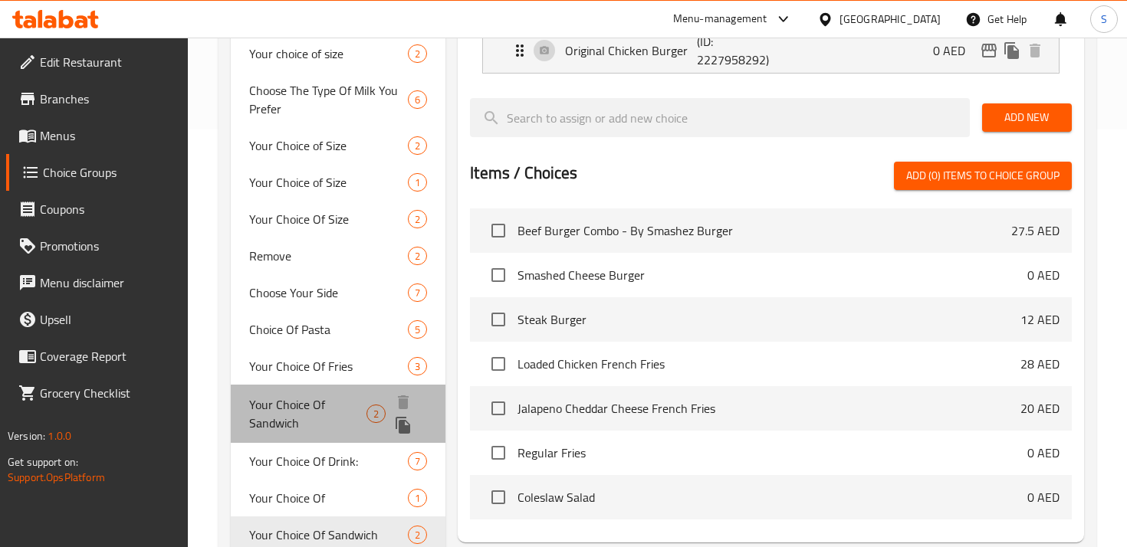
click at [298, 404] on span "Your Choice Of Sandwich" at bounding box center [307, 414] width 117 height 37
type input "اختيارك من ساندويتش"
type input "0"
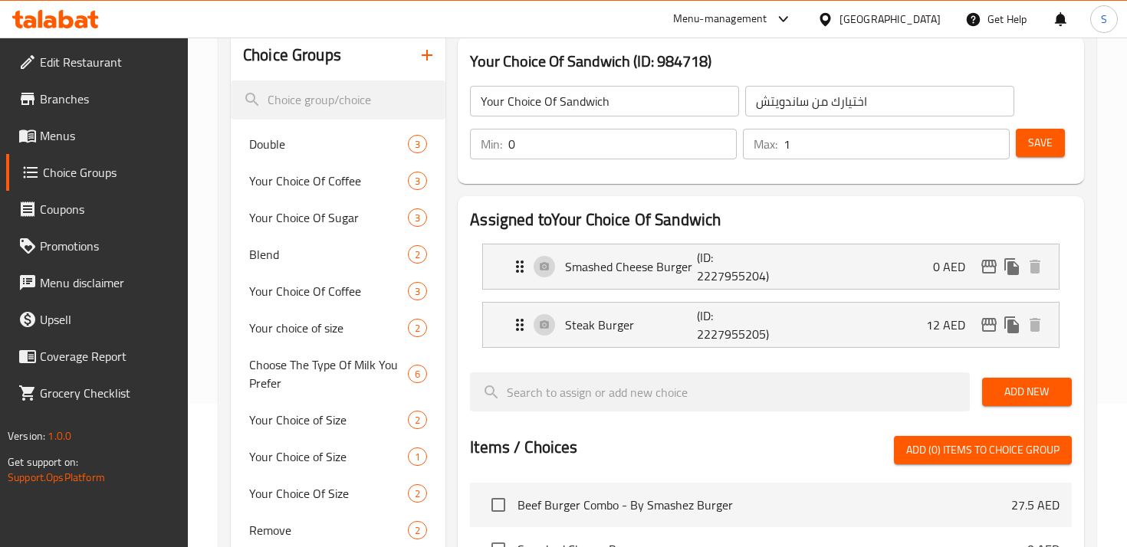
scroll to position [141, 0]
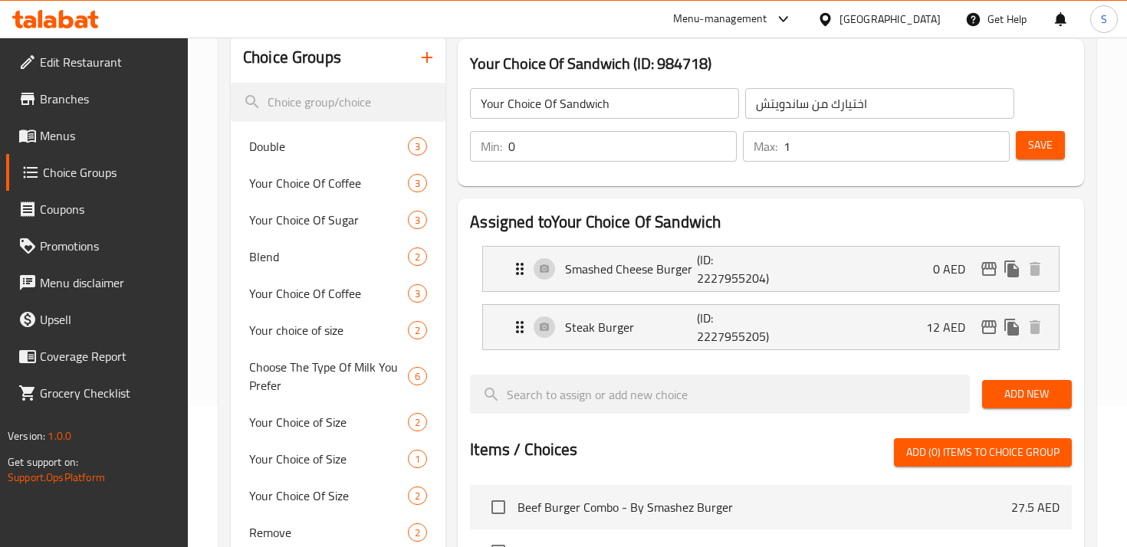
click at [618, 136] on input "0" at bounding box center [622, 146] width 228 height 31
type input "1"
click at [1035, 153] on span "Save" at bounding box center [1040, 145] width 25 height 19
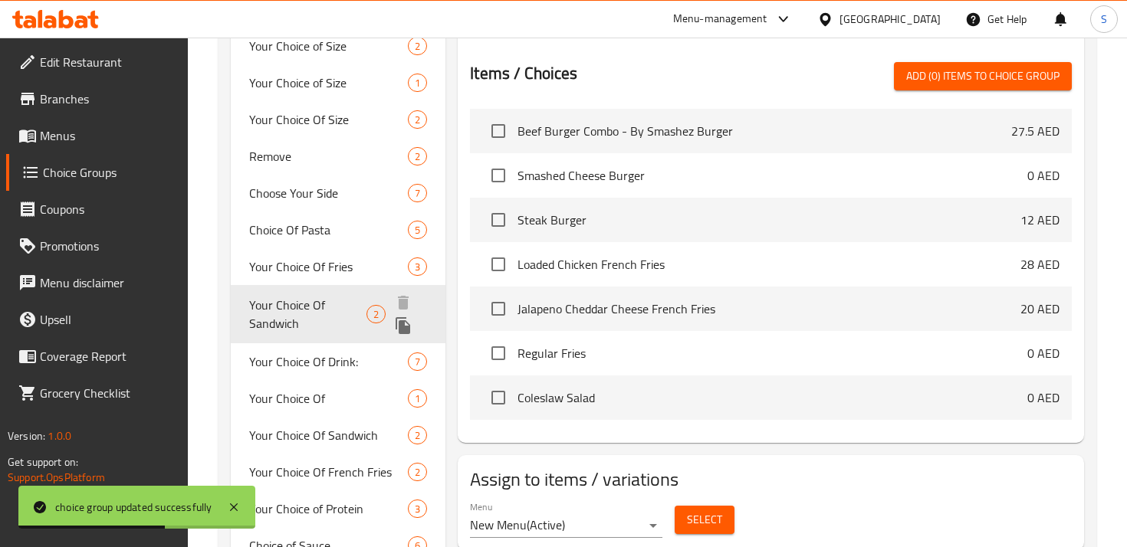
scroll to position [523, 0]
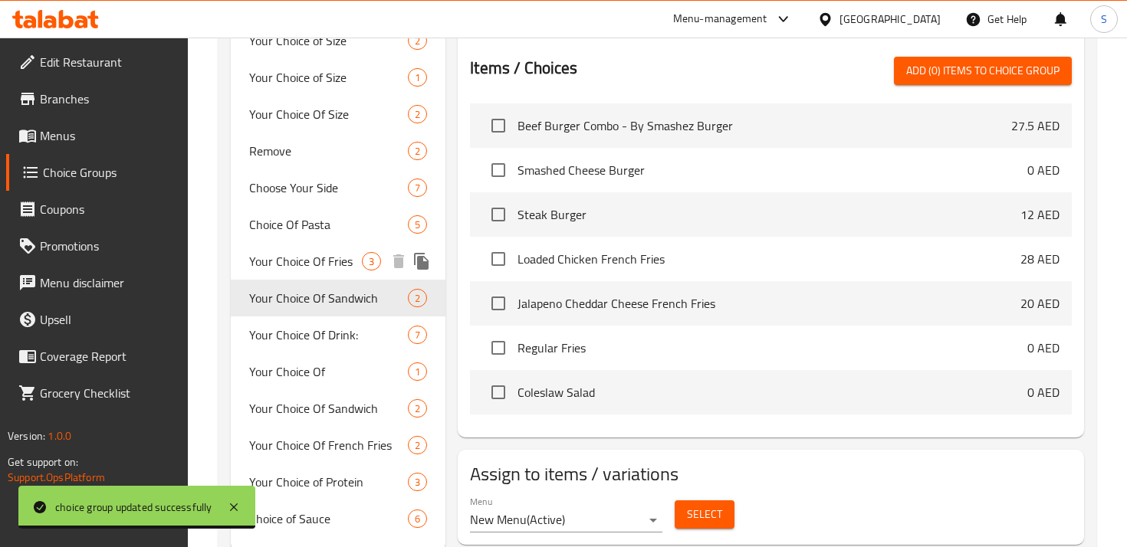
click at [327, 264] on span "Your Choice Of Fries" at bounding box center [305, 261] width 113 height 18
type input "Your Choice Of Fries"
type input "اختيارك من بطاطس مقلية"
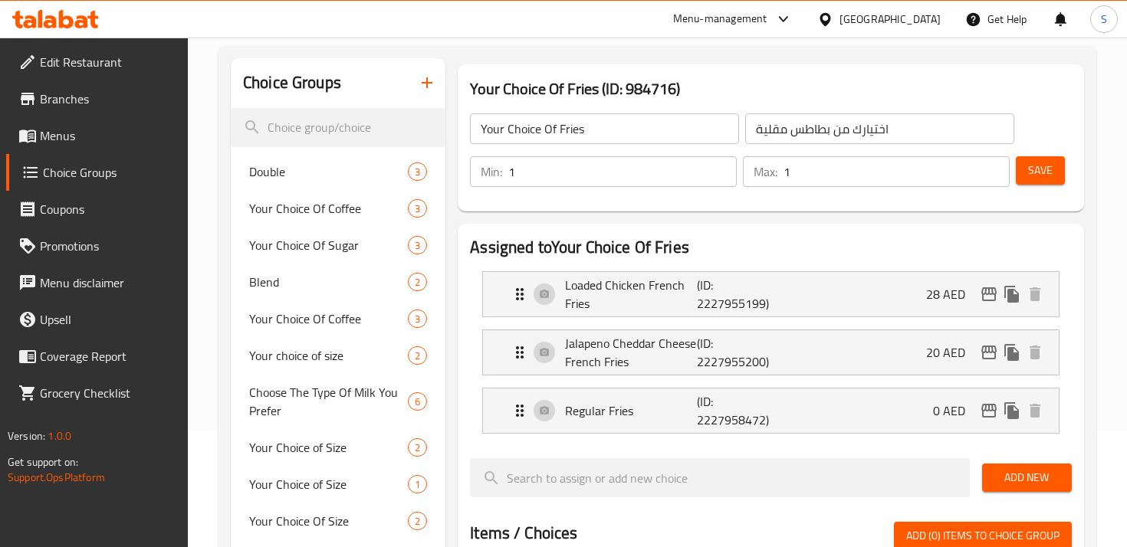
scroll to position [90, 0]
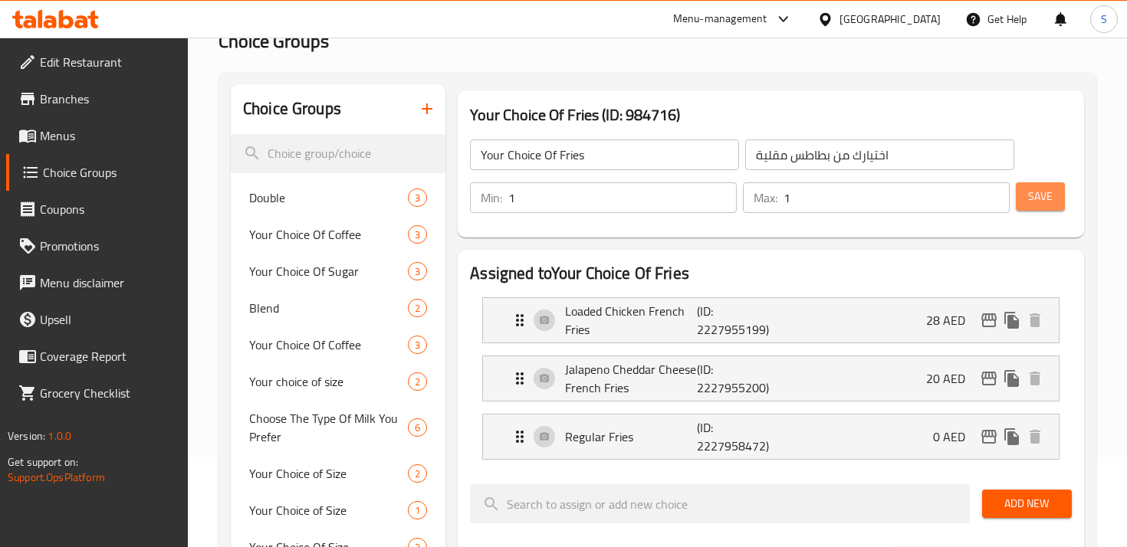
click at [1034, 196] on span "Save" at bounding box center [1040, 196] width 25 height 19
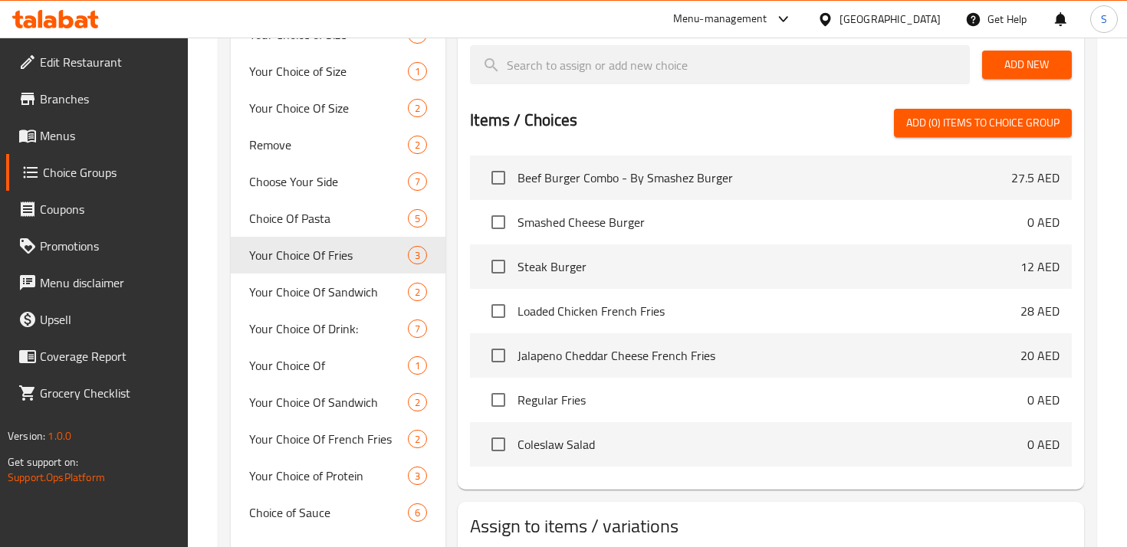
scroll to position [628, 0]
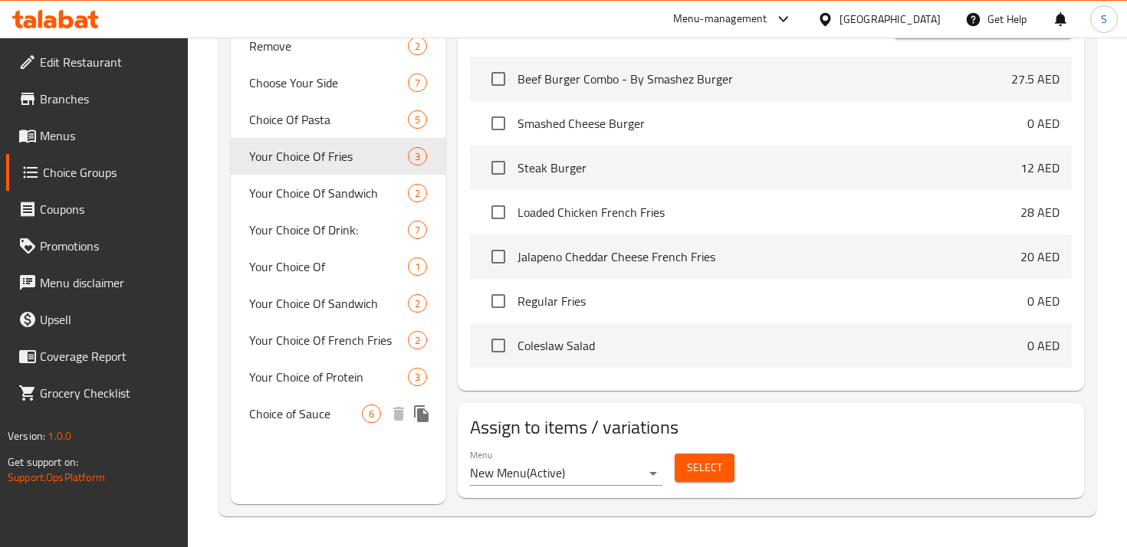
click at [320, 419] on span "Choice of Sauce" at bounding box center [305, 414] width 113 height 18
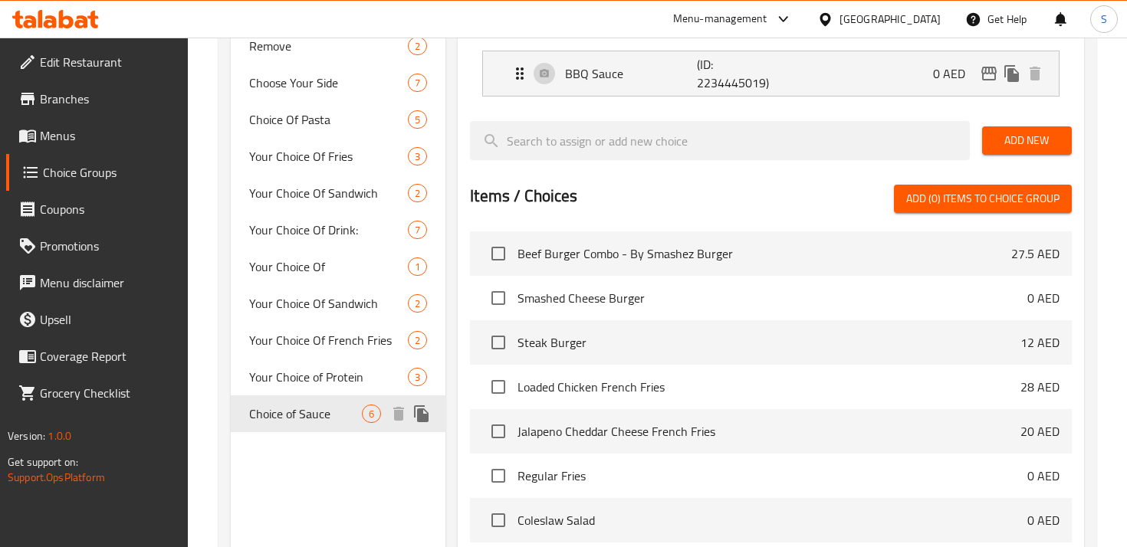
type input "Choice of Sauce"
type input "اختيار الصلصة"
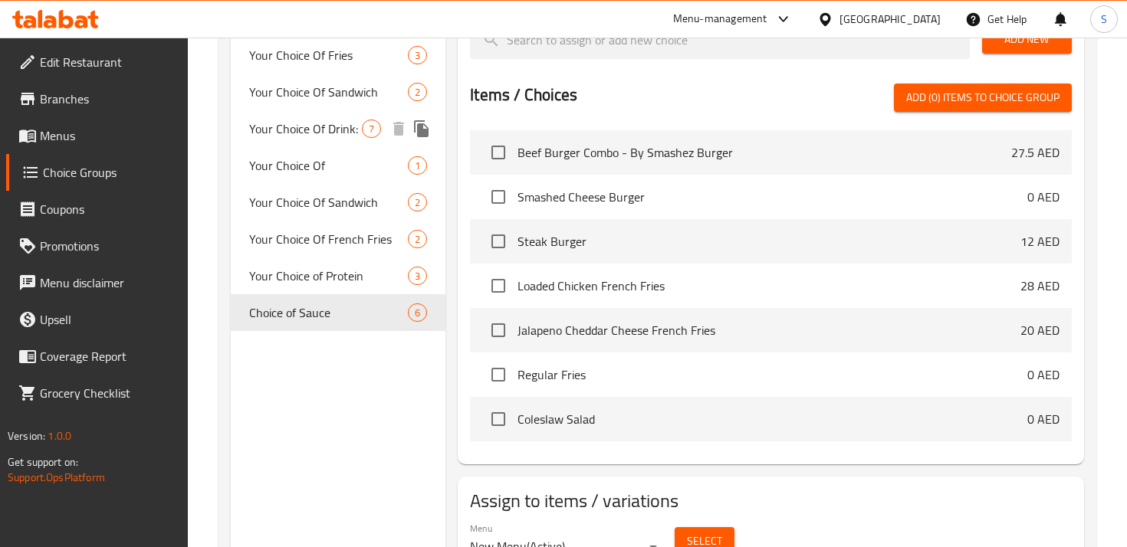
scroll to position [803, 0]
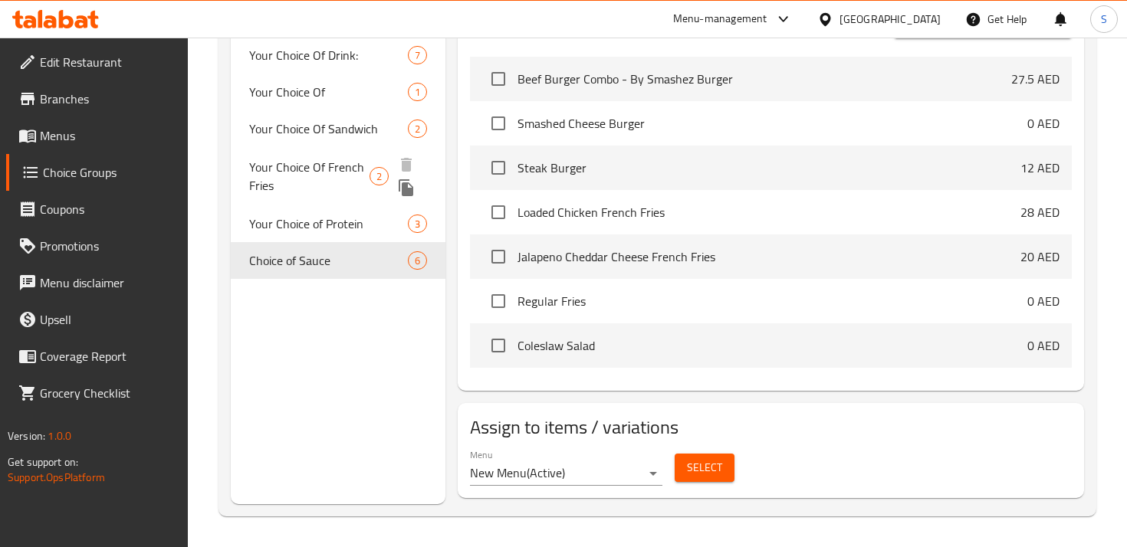
click at [322, 169] on span "Your Choice Of French Fries" at bounding box center [309, 176] width 120 height 37
type input "Your Choice Of French Fries"
type input "اختيارك من بطاطس مقلية"
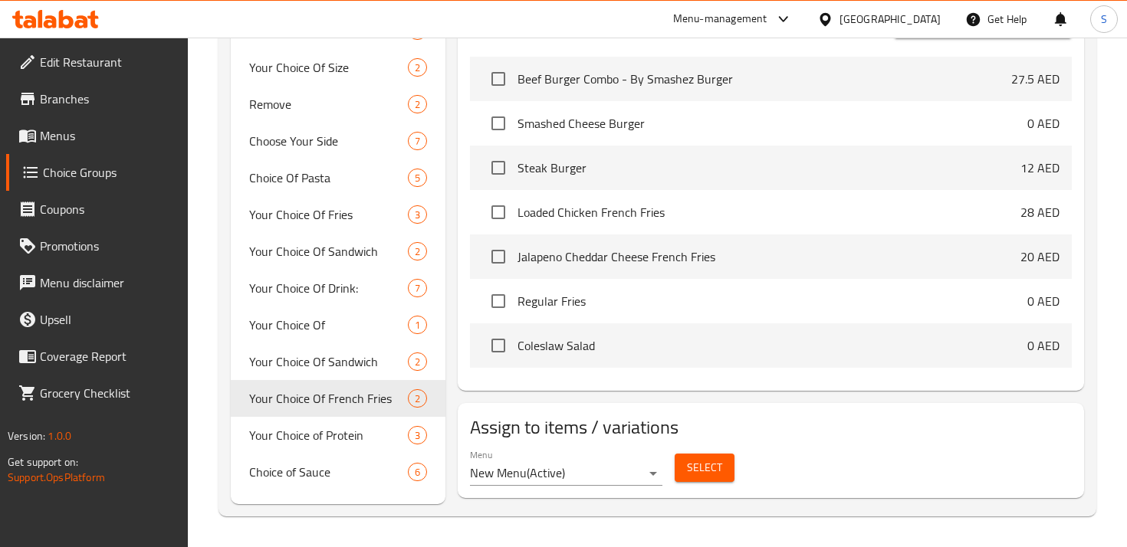
scroll to position [0, 0]
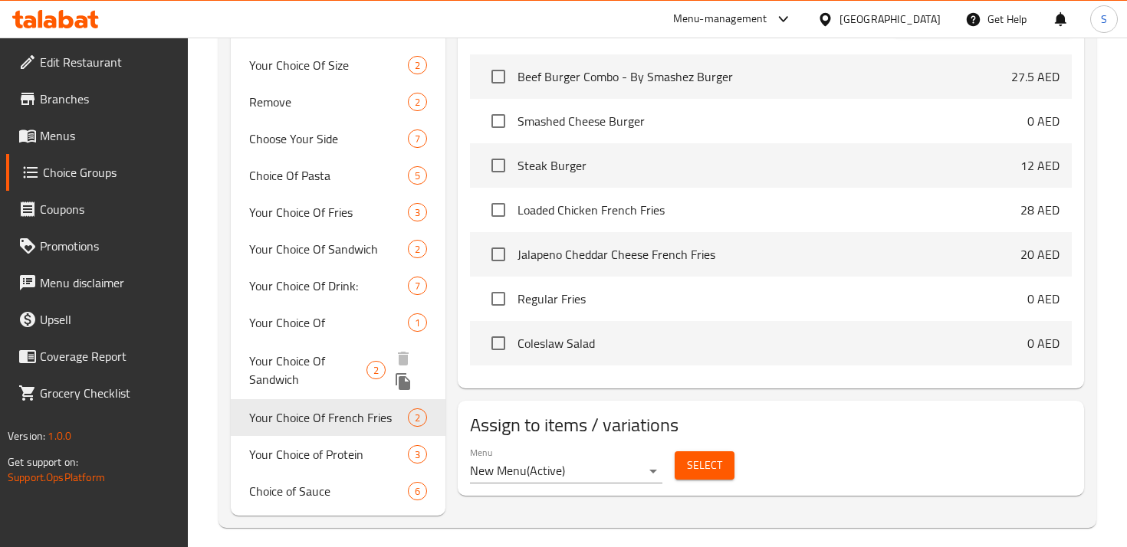
click at [329, 358] on span "Your Choice Of Sandwich" at bounding box center [307, 370] width 117 height 37
type input "Your Choice Of Sandwich"
type input "اختيارك من ساندوتش"
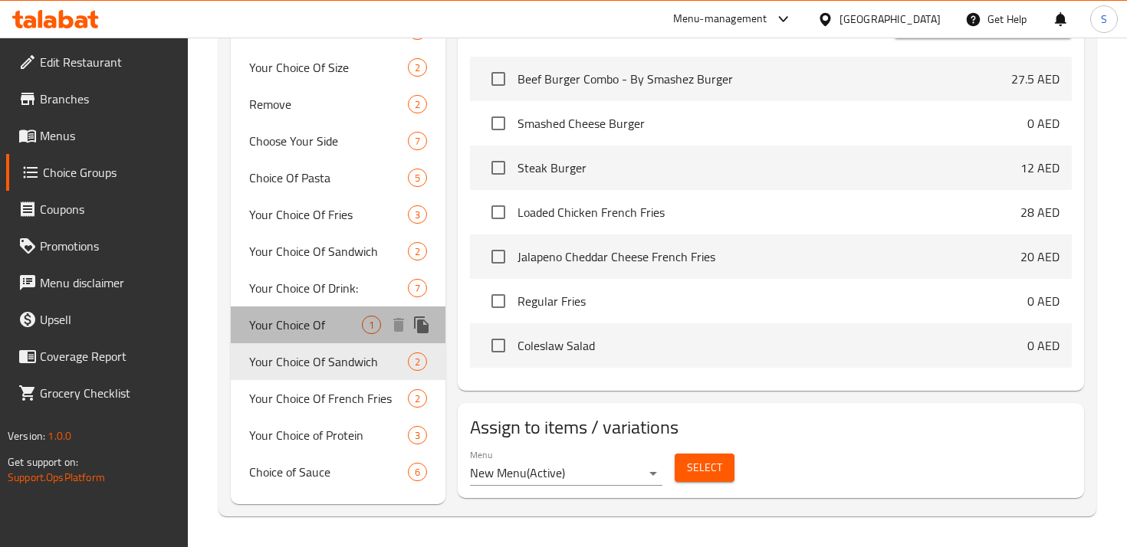
click at [327, 321] on span "Your Choice Of" at bounding box center [305, 325] width 113 height 18
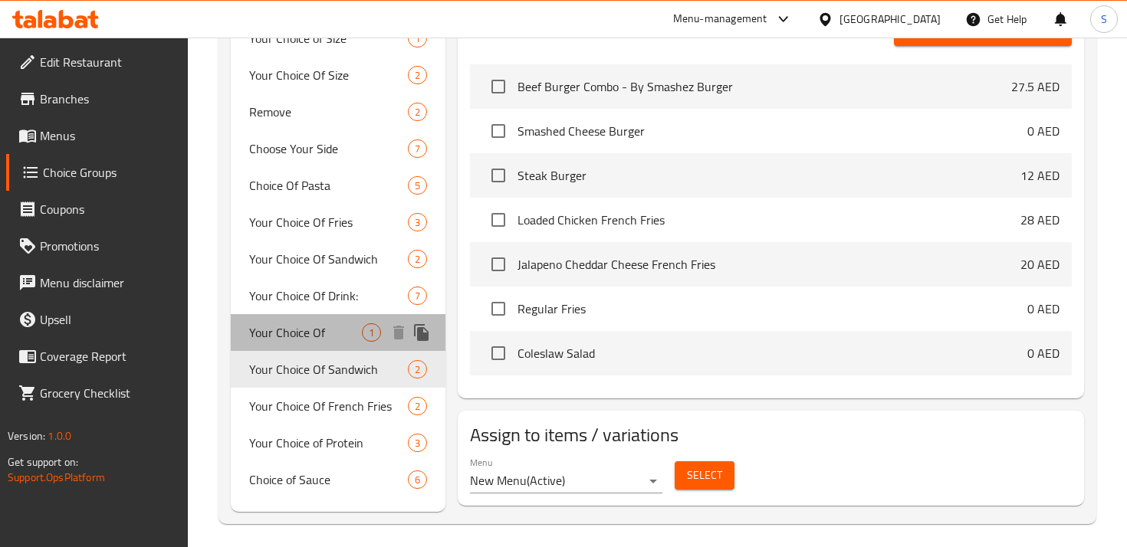
type input "Your Choice Of"
type input "إختيارك من"
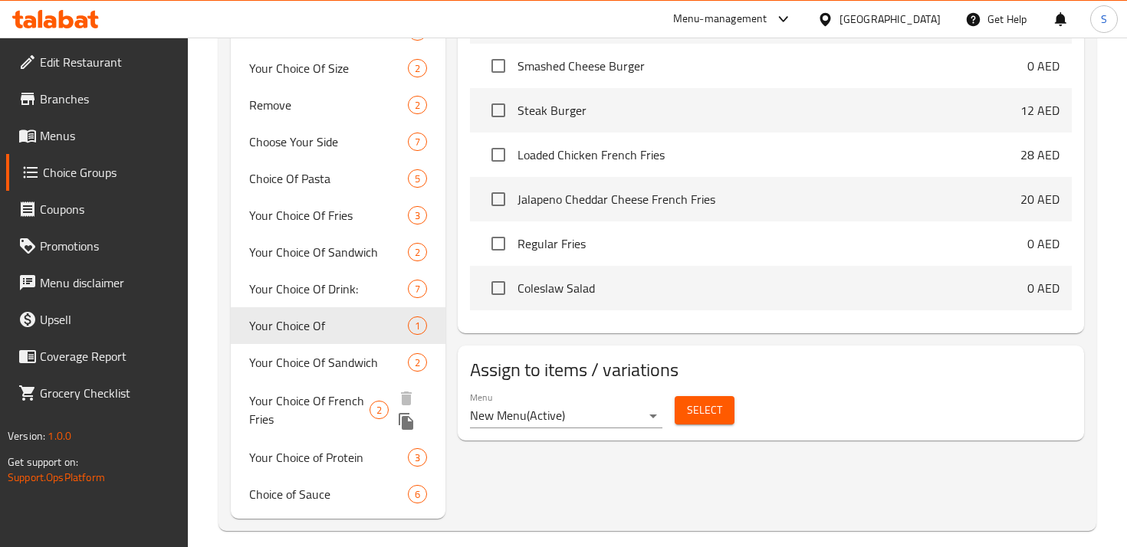
scroll to position [562, 0]
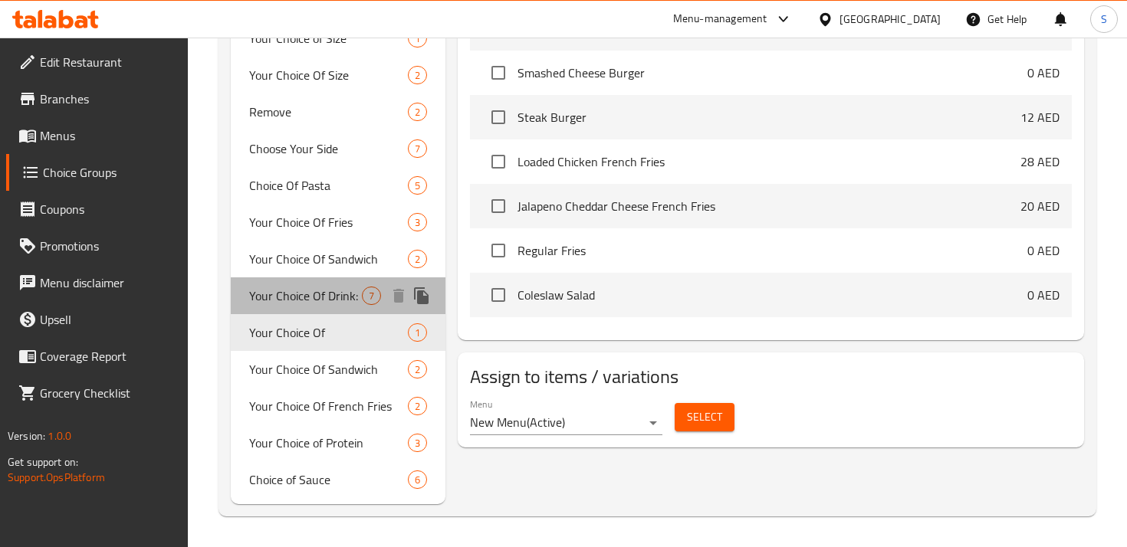
click at [330, 294] on span "Your Choice Of Drink:" at bounding box center [305, 296] width 113 height 18
type input "Your Choice Of Drink:"
type input "إختيارك من المشروب:"
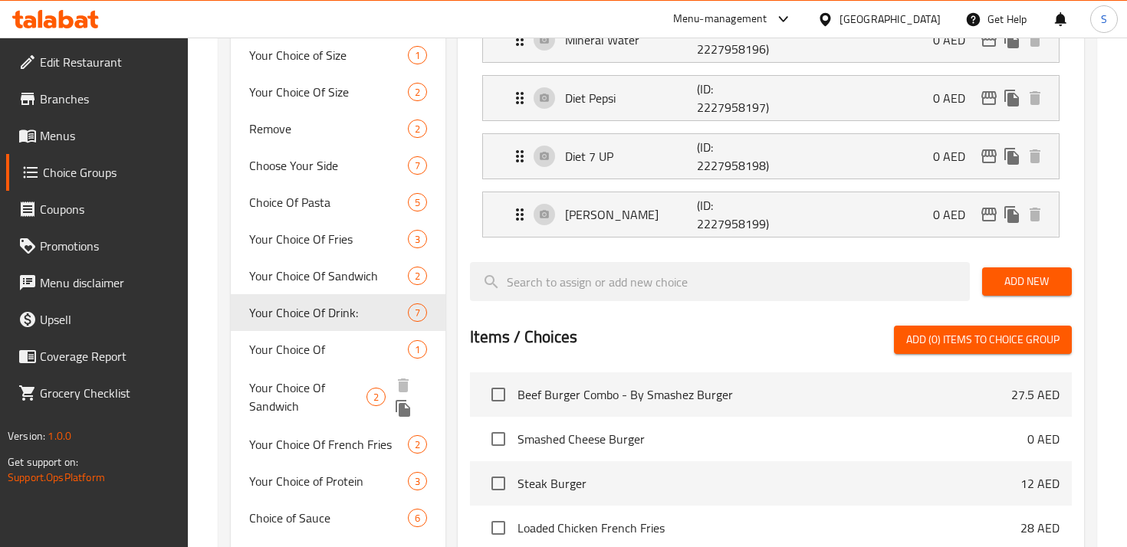
scroll to position [530, 0]
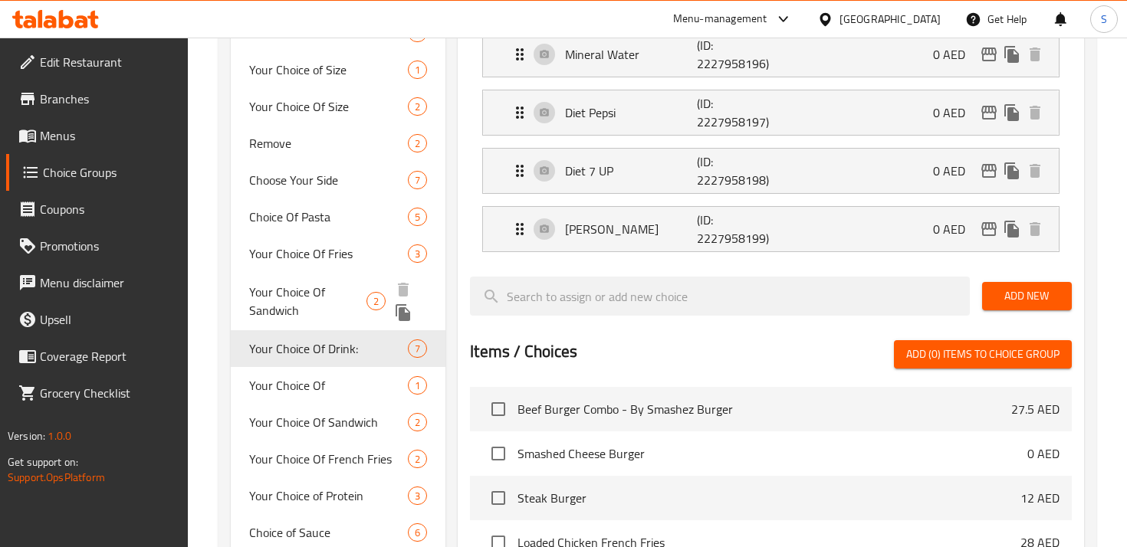
click at [339, 288] on span "Your Choice Of Sandwich" at bounding box center [307, 301] width 117 height 37
type input "Your Choice Of Sandwich"
type input "اختيارك من ساندويتش"
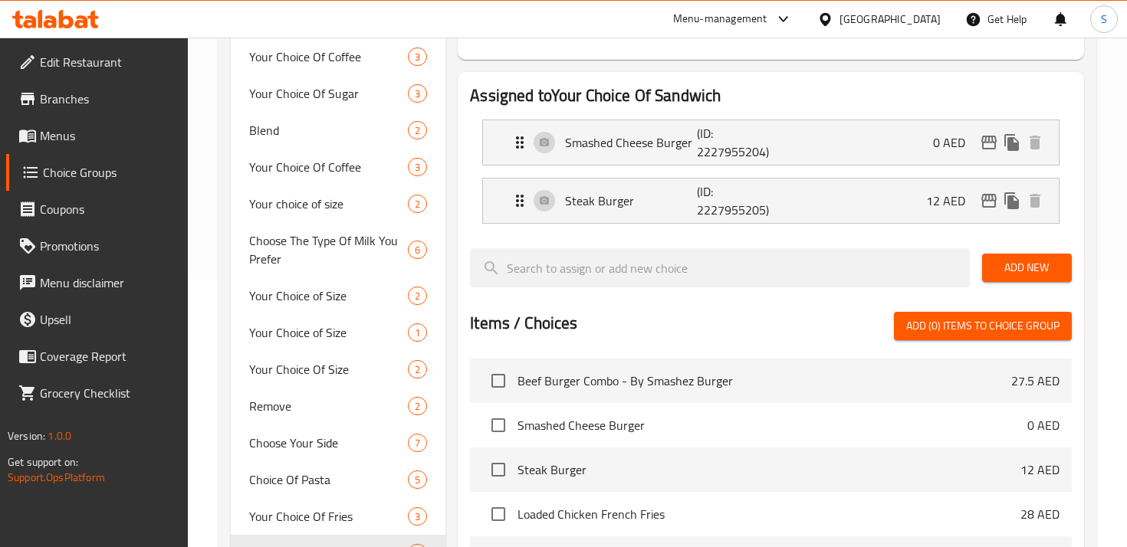
scroll to position [0, 0]
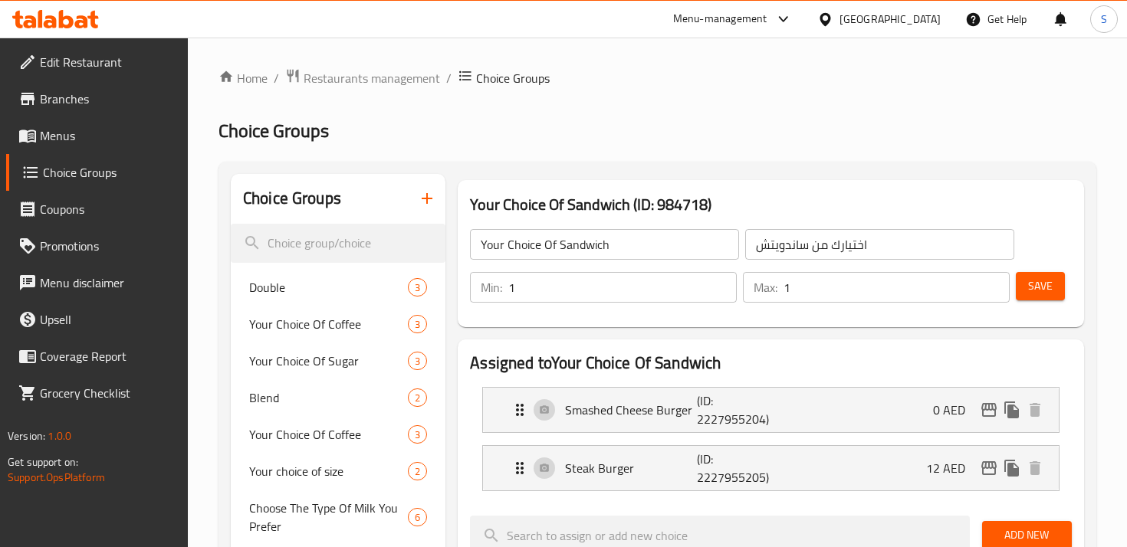
click at [1040, 284] on span "Save" at bounding box center [1040, 286] width 25 height 19
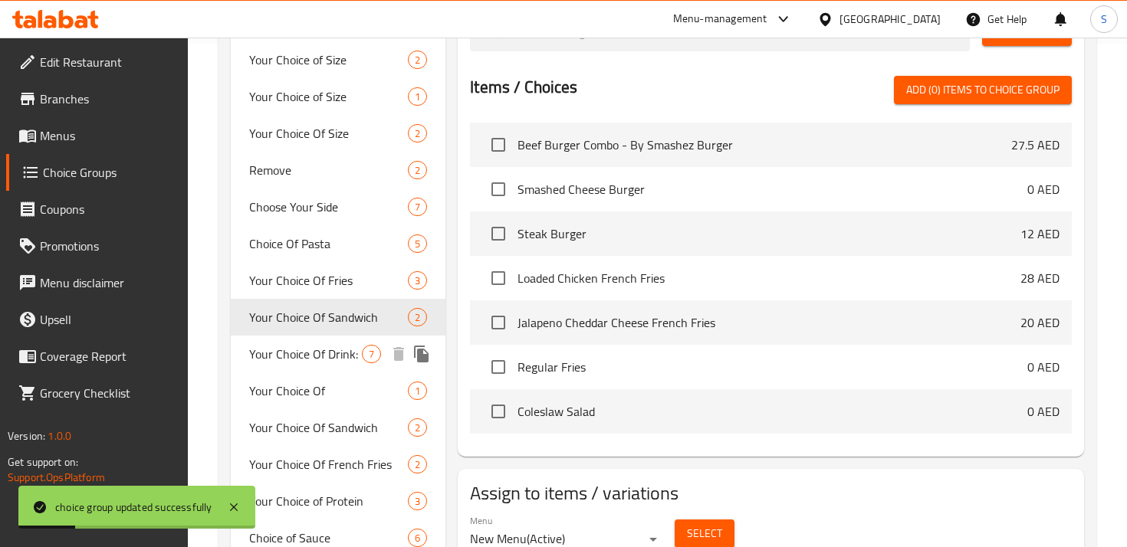
scroll to position [520, 0]
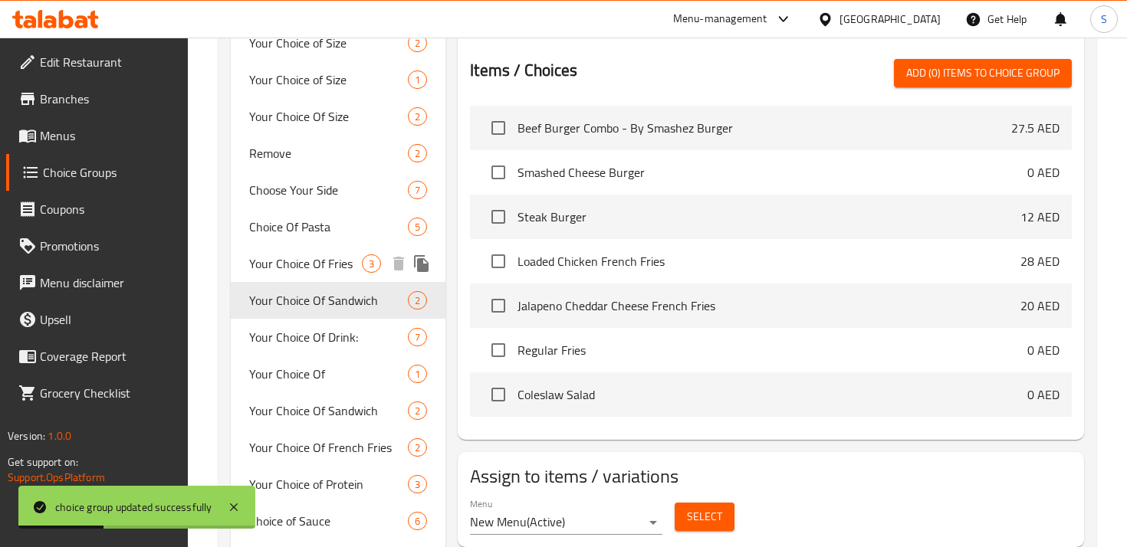
click at [336, 261] on span "Your Choice Of Fries" at bounding box center [305, 263] width 113 height 18
type input "Your Choice Of Fries"
type input "اختيارك من بطاطس مقلية"
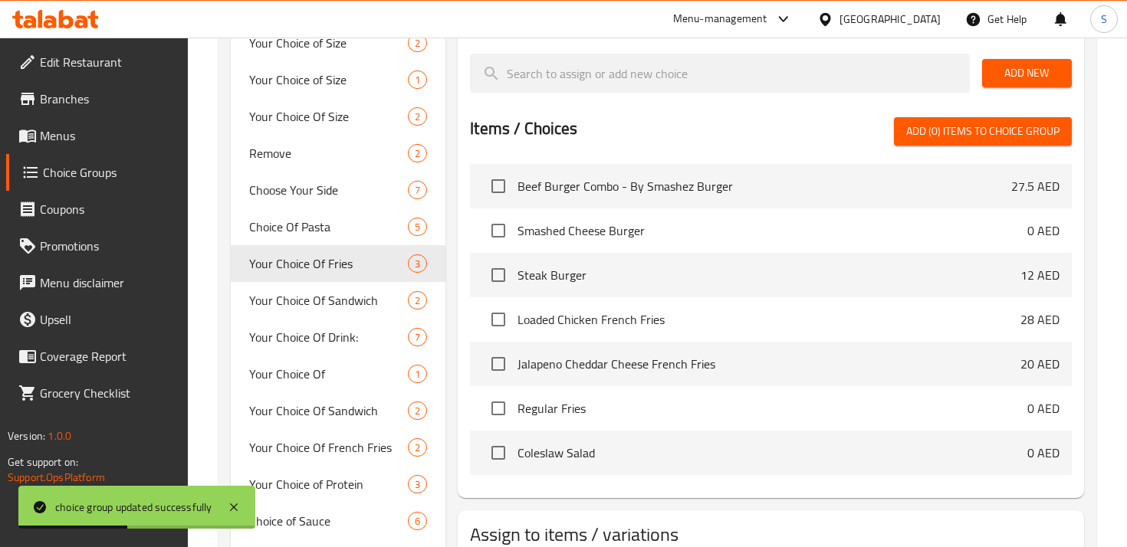
scroll to position [0, 0]
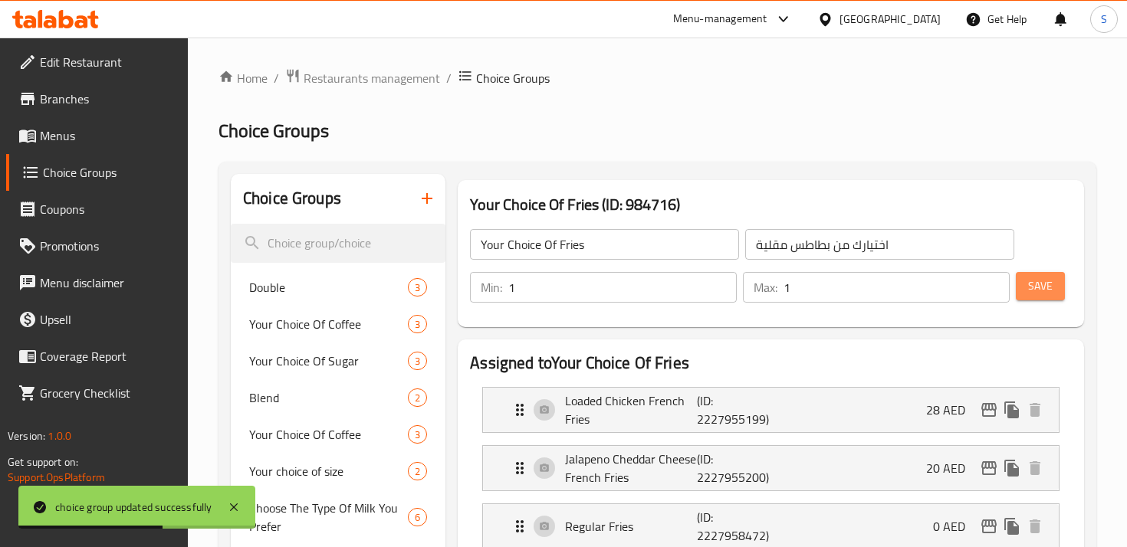
click at [1036, 285] on span "Save" at bounding box center [1040, 286] width 25 height 19
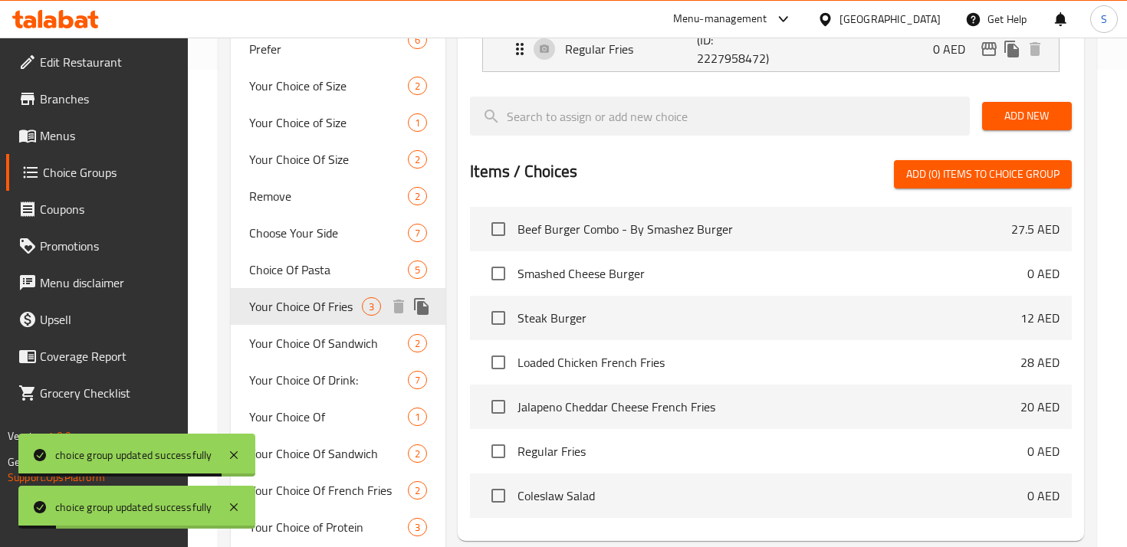
scroll to position [472, 0]
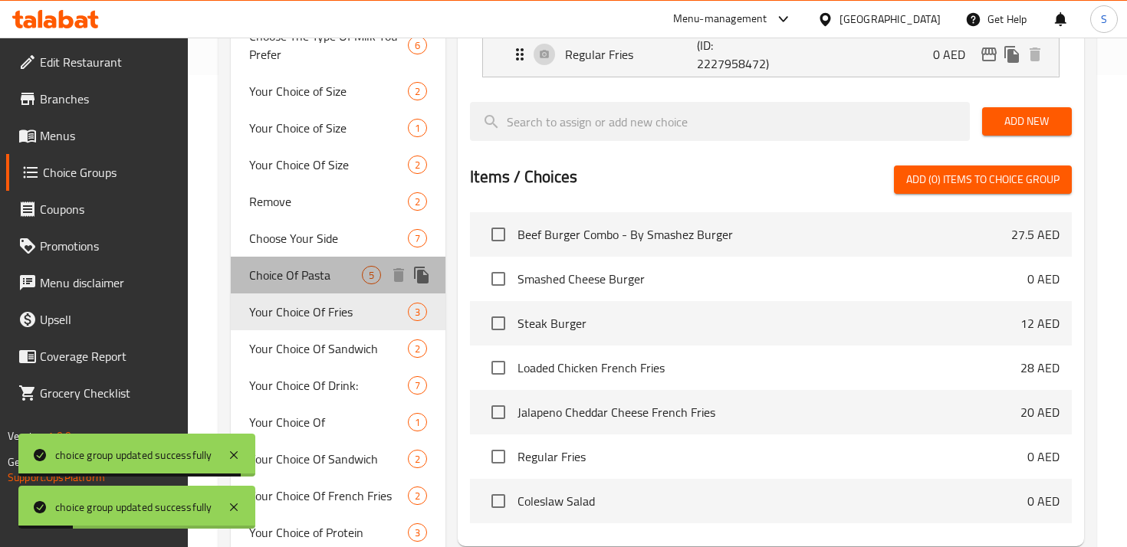
click at [316, 278] on span "Choice Of Pasta" at bounding box center [305, 275] width 113 height 18
type input "Choice Of Pasta"
type input "اختيار من معكرونة"
type input "0"
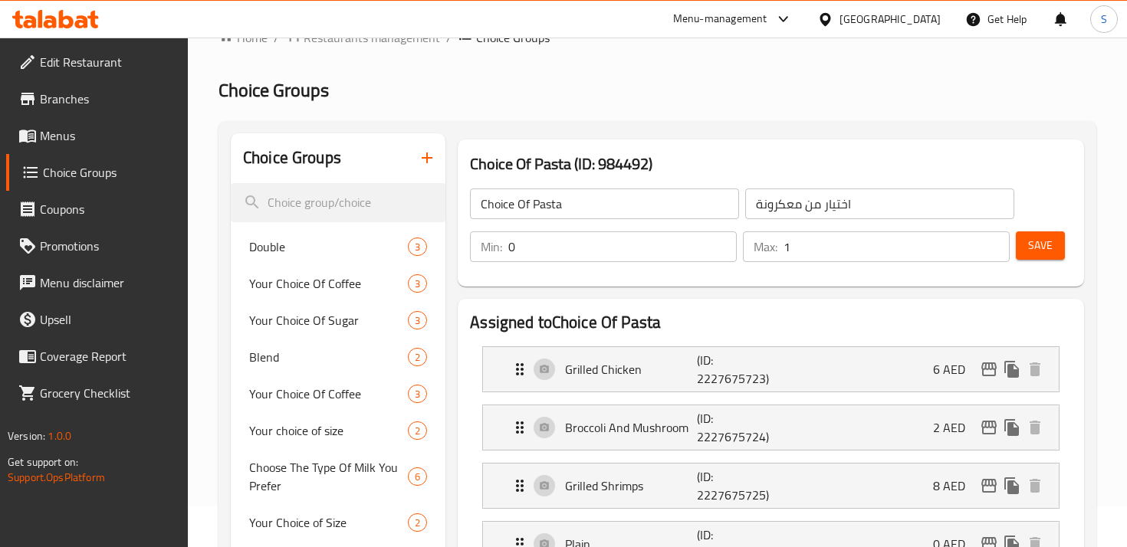
scroll to position [34, 0]
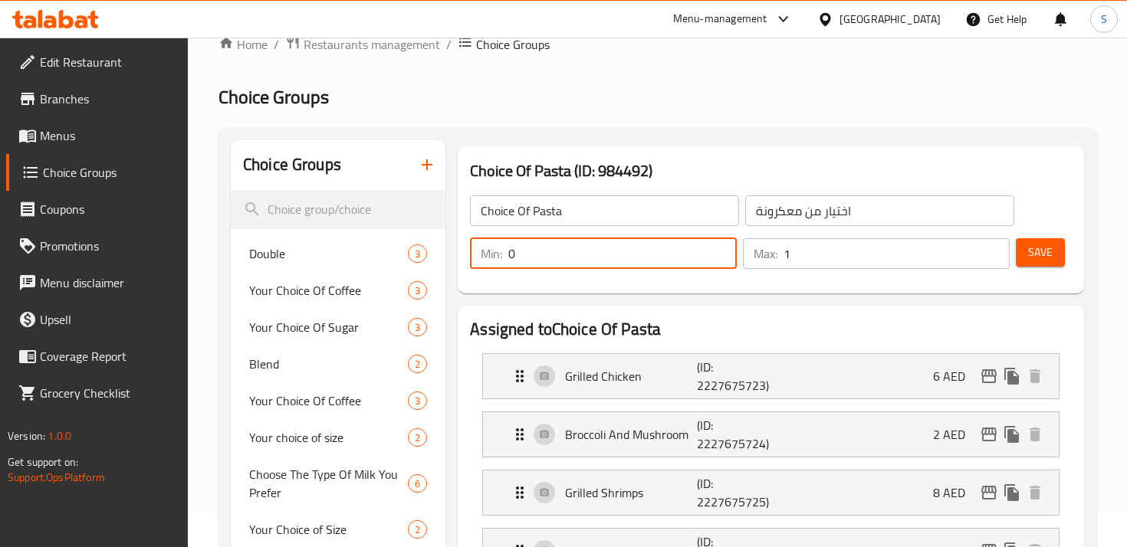
click at [636, 251] on input "0" at bounding box center [622, 253] width 228 height 31
type input "1"
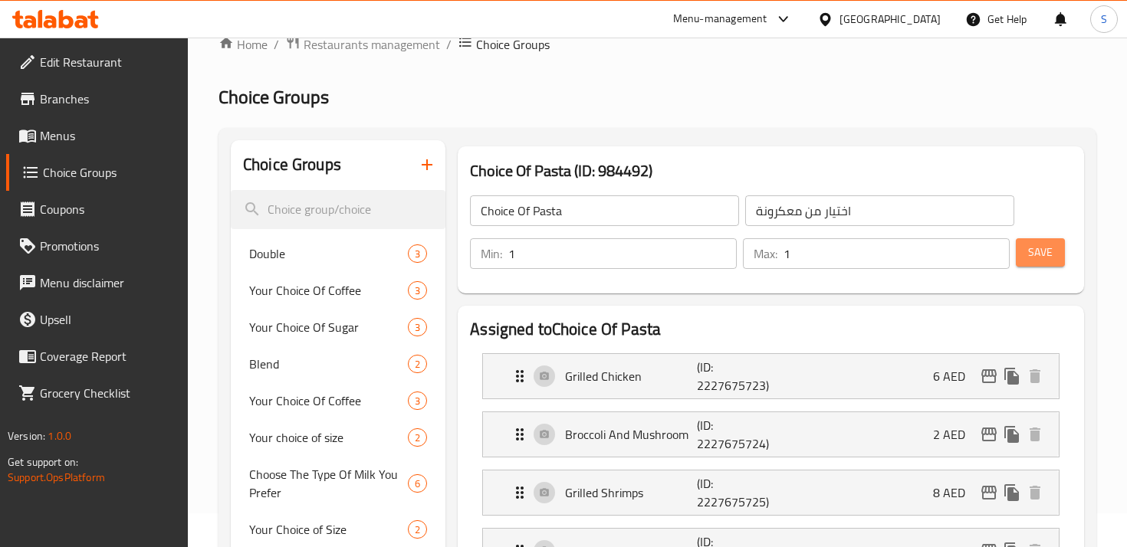
click at [1034, 260] on span "Save" at bounding box center [1040, 252] width 25 height 19
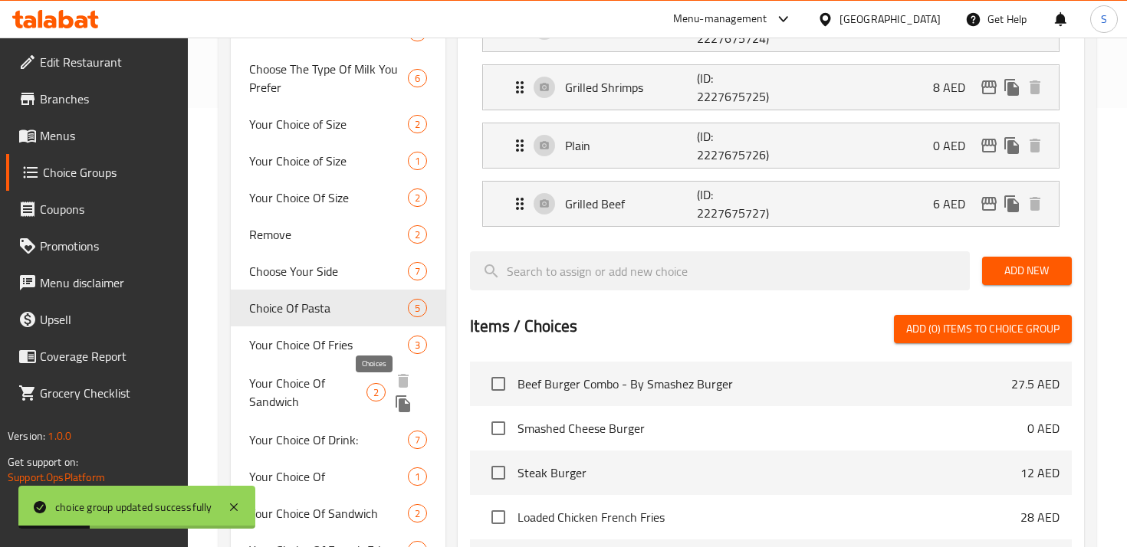
scroll to position [411, 0]
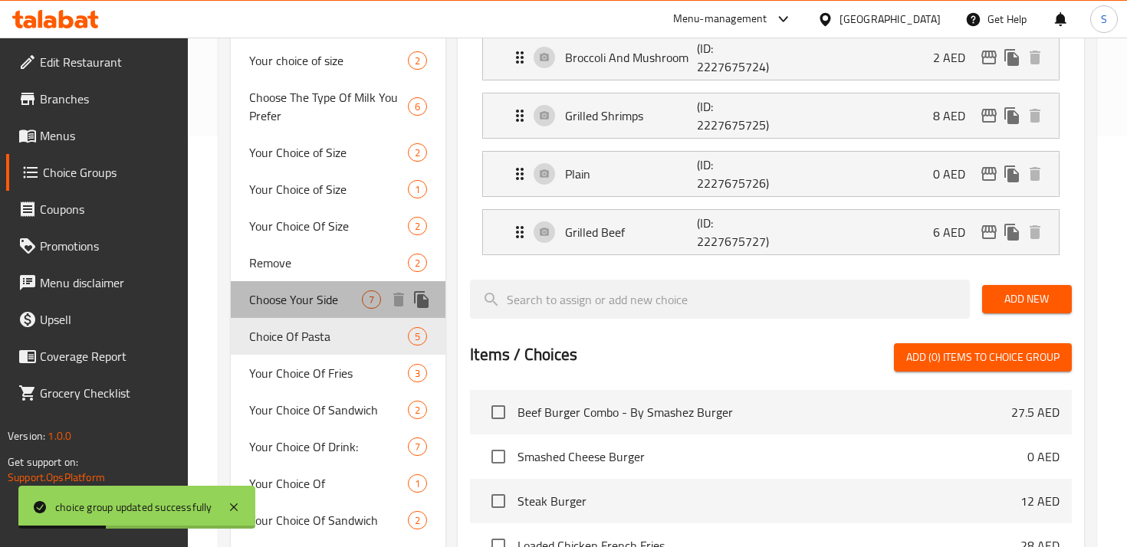
click at [327, 300] on span "Choose Your Side" at bounding box center [305, 300] width 113 height 18
type input "Choose Your Side"
type input "اختر جانبك"
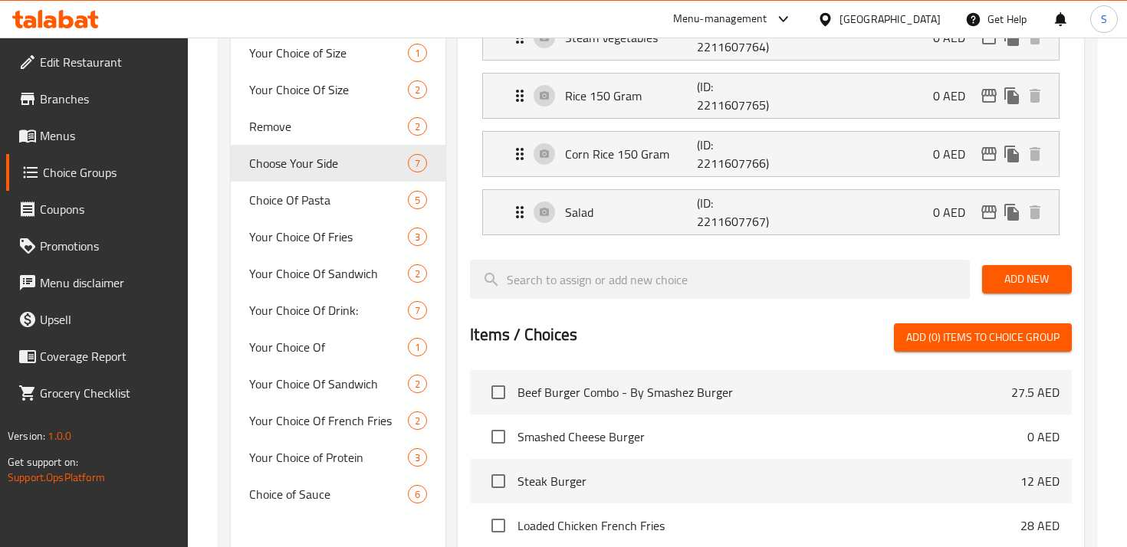
scroll to position [548, 0]
click at [318, 130] on span "Remove" at bounding box center [305, 126] width 113 height 18
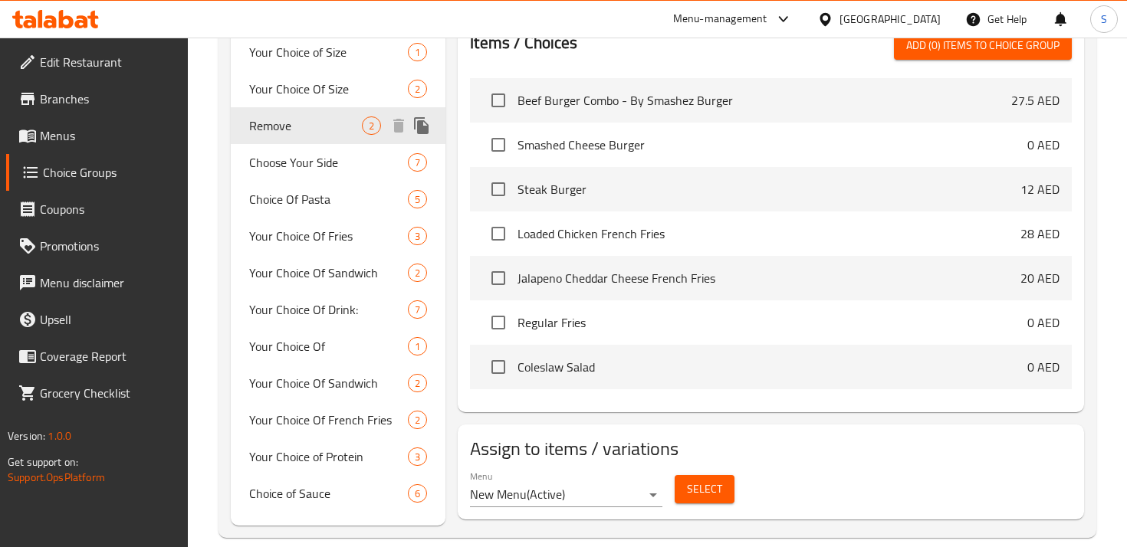
type input "Remove"
type input "يزيل"
type input "0"
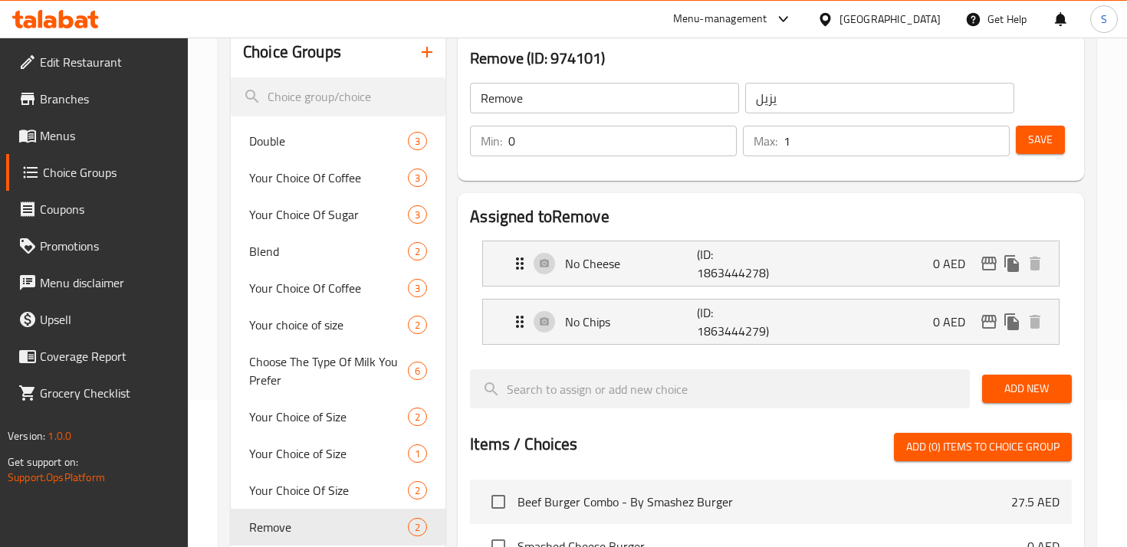
scroll to position [149, 0]
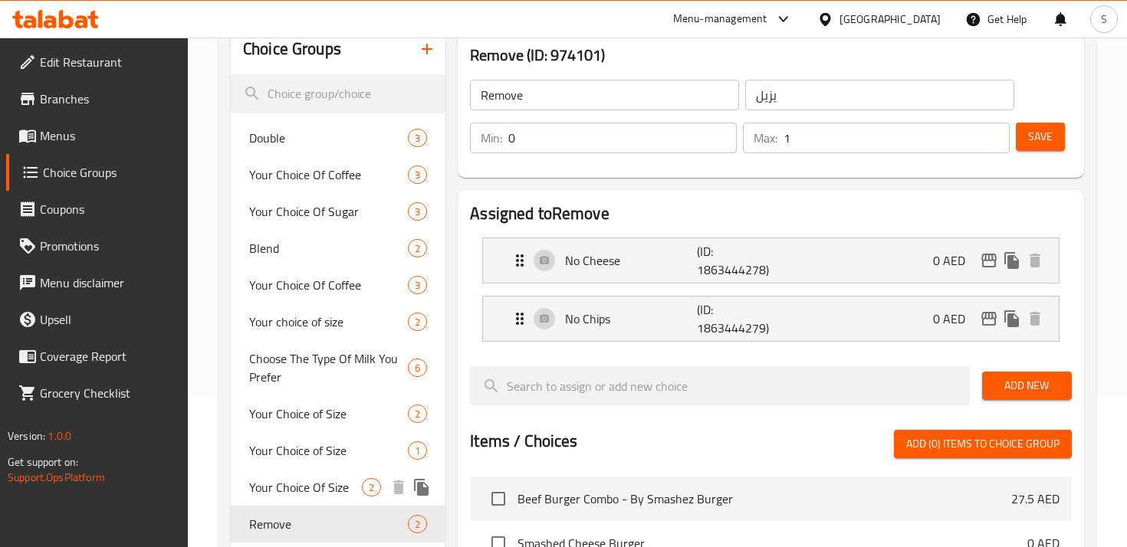
click at [350, 488] on span "Your Choice Of Size" at bounding box center [305, 487] width 113 height 18
type input "Your Choice Of Size"
type input "إختيارك من حجم"
type input "1"
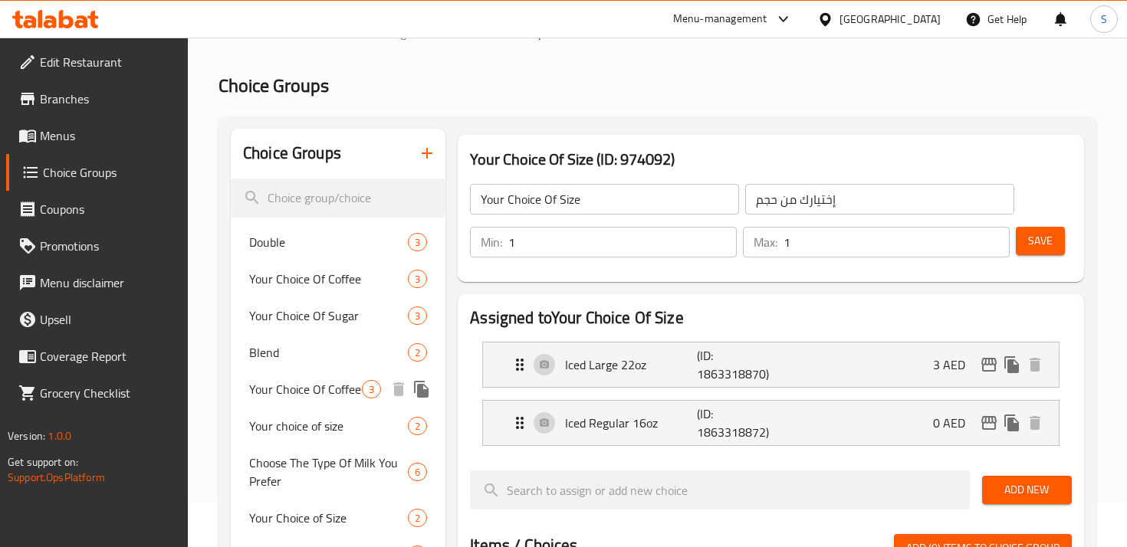
scroll to position [0, 0]
